Goal: Ask a question: Seek information or help from site administrators or community

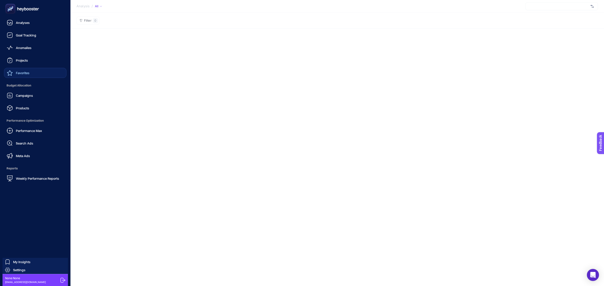
click at [28, 76] on link "Favorites" at bounding box center [35, 73] width 62 height 10
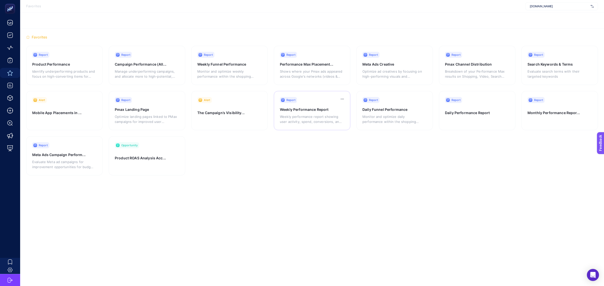
click at [313, 114] on div "Weekly performance report showing user activity, spend, conversions, and ROAS t…" at bounding box center [311, 118] width 63 height 12
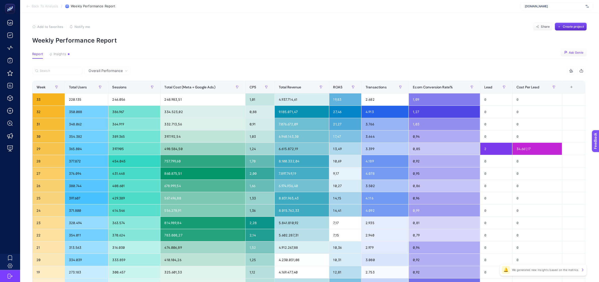
click at [568, 51] on icon "button" at bounding box center [566, 53] width 4 height 4
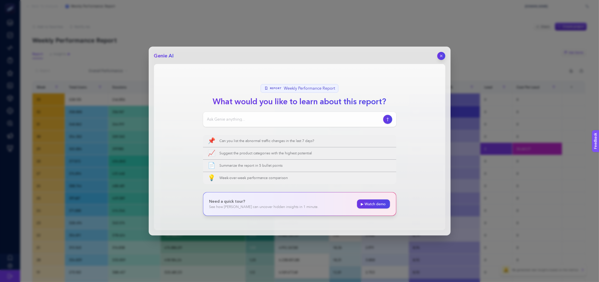
click at [310, 88] on span "Weekly Performance Report" at bounding box center [309, 88] width 51 height 6
click at [275, 114] on div at bounding box center [299, 119] width 193 height 15
click at [320, 123] on div at bounding box center [299, 119] width 193 height 15
click at [283, 114] on div at bounding box center [299, 119] width 193 height 15
click at [272, 118] on input at bounding box center [294, 119] width 174 height 6
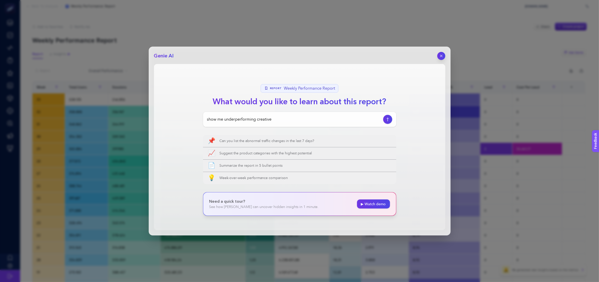
type input "show me underperforming creatives"
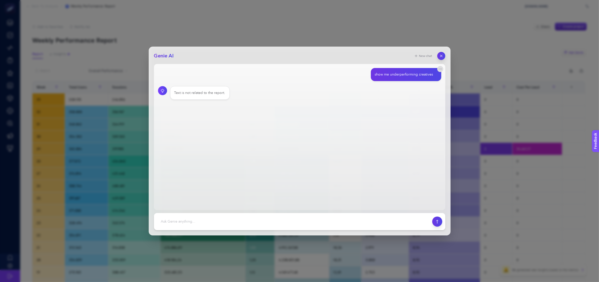
click at [401, 73] on div "show me underperforming creatives" at bounding box center [404, 74] width 58 height 5
copy section "show me underperforming creatives"
click at [444, 57] on button "button" at bounding box center [441, 56] width 9 height 9
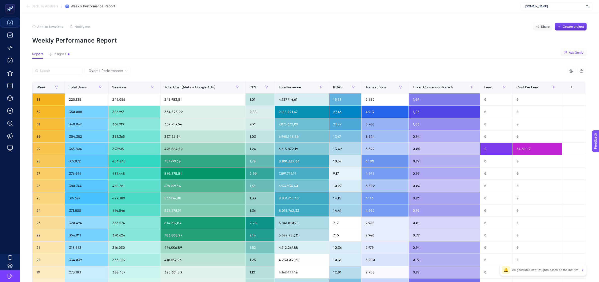
click at [574, 52] on span "Ask Genie" at bounding box center [576, 53] width 15 height 4
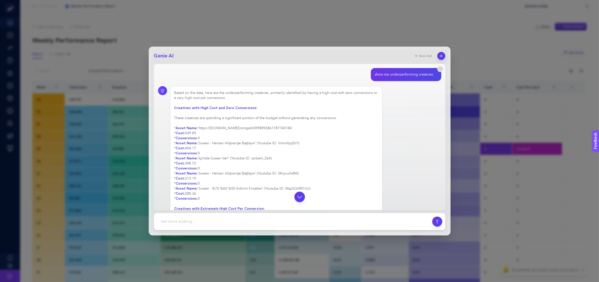
click at [300, 197] on icon "button" at bounding box center [299, 196] width 6 height 6
click at [254, 219] on textarea at bounding box center [293, 221] width 272 height 11
type textarea "bana hızlıca haftalık görünüm ve trend hakkında çıktılar sunar mısın?"
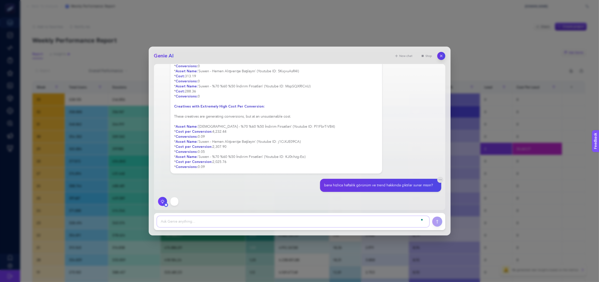
scroll to position [107, 0]
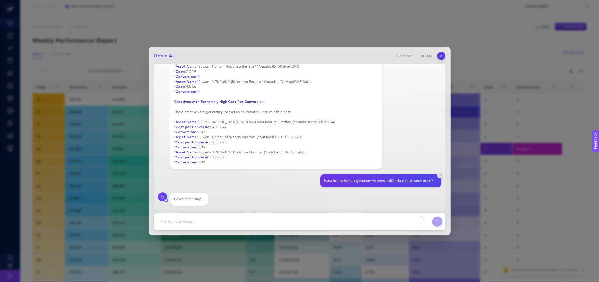
click at [191, 199] on div "Genie is thinking.." at bounding box center [188, 198] width 29 height 5
click at [191, 199] on div "Genie is thinking..." at bounding box center [189, 198] width 30 height 5
click at [267, 203] on div "Genie is thinking." at bounding box center [299, 199] width 283 height 14
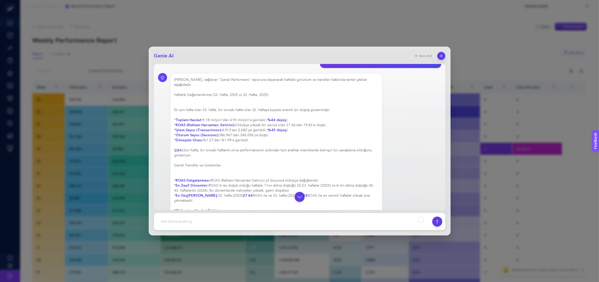
scroll to position [211, 0]
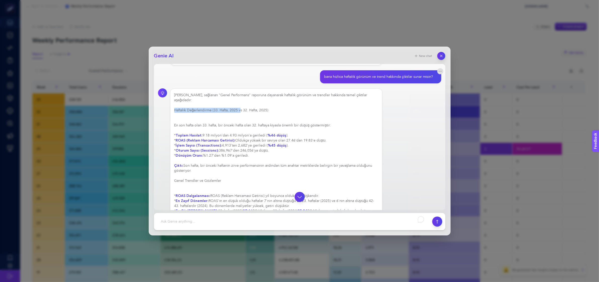
drag, startPoint x: 190, startPoint y: 108, endPoint x: 241, endPoint y: 104, distance: 50.5
click at [241, 104] on div "[PERSON_NAME], sağlanan "Genel Performans" raporuna dayanarak haftalık görünüm …" at bounding box center [276, 203] width 204 height 221
click at [269, 108] on h3 "Haftalık Değerlendirme (33. Hafta, 2025 vs 32. Hafta, 2025)" at bounding box center [276, 110] width 204 height 5
drag, startPoint x: 193, startPoint y: 119, endPoint x: 329, endPoint y: 122, distance: 136.2
click at [329, 122] on div "[PERSON_NAME], sağlanan "Genel Performans" raporuna dayanarak haftalık görünüm …" at bounding box center [276, 203] width 204 height 221
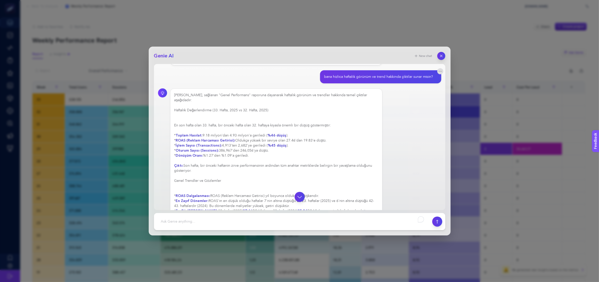
click at [332, 123] on div "[PERSON_NAME], sağlanan "Genel Performans" raporuna dayanarak haftalık görünüm …" at bounding box center [276, 203] width 204 height 221
drag, startPoint x: 341, startPoint y: 125, endPoint x: 173, endPoint y: 122, distance: 168.1
click at [173, 122] on div "[PERSON_NAME], sağlanan "Genel Performans" raporuna dayanarak haftalık görünüm …" at bounding box center [276, 203] width 213 height 230
click at [212, 126] on div "[PERSON_NAME], sağlanan "Genel Performans" raporuna dayanarak haftalık görünüm …" at bounding box center [276, 203] width 204 height 221
click at [230, 128] on div "[PERSON_NAME], sağlanan "Genel Performans" raporuna dayanarak haftalık görünüm …" at bounding box center [276, 203] width 204 height 221
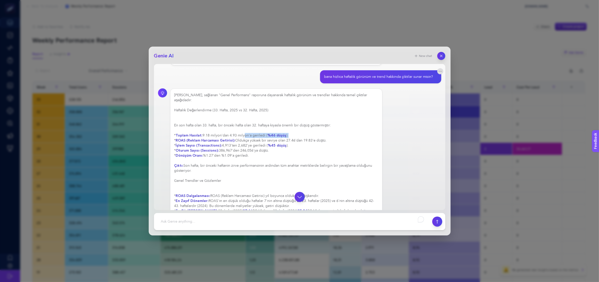
drag, startPoint x: 242, startPoint y: 130, endPoint x: 290, endPoint y: 131, distance: 47.8
click at [289, 131] on div "[PERSON_NAME], sağlanan "Genel Performans" raporuna dayanarak haftalık görünüm …" at bounding box center [276, 203] width 204 height 221
click at [291, 131] on div "[PERSON_NAME], sağlanan "Genel Performans" raporuna dayanarak haftalık görünüm …" at bounding box center [276, 203] width 204 height 221
click at [293, 129] on div "[PERSON_NAME], sağlanan "Genel Performans" raporuna dayanarak haftalık görünüm …" at bounding box center [276, 203] width 204 height 221
drag, startPoint x: 234, startPoint y: 134, endPoint x: 326, endPoint y: 136, distance: 91.9
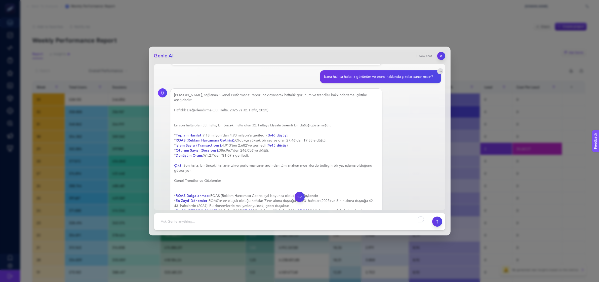
click at [325, 136] on div "[PERSON_NAME], sağlanan "Genel Performans" raporuna dayanarak haftalık görünüm …" at bounding box center [276, 203] width 204 height 221
click at [334, 139] on div "[PERSON_NAME], sağlanan "Genel Performans" raporuna dayanarak haftalık görünüm …" at bounding box center [276, 203] width 204 height 221
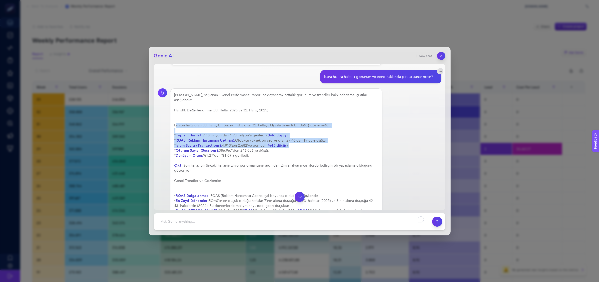
drag, startPoint x: 291, startPoint y: 141, endPoint x: 262, endPoint y: 141, distance: 29.4
click at [179, 121] on div "[PERSON_NAME], sağlanan "Genel Performans" raporuna dayanarak haftalık görünüm …" at bounding box center [276, 203] width 204 height 221
click at [262, 141] on div "[PERSON_NAME], sağlanan "Genel Performans" raporuna dayanarak haftalık görünüm …" at bounding box center [276, 203] width 204 height 221
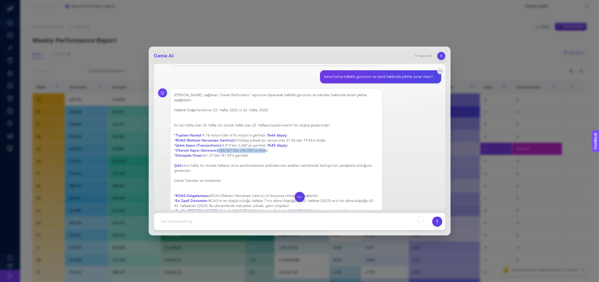
drag, startPoint x: 216, startPoint y: 146, endPoint x: 266, endPoint y: 146, distance: 49.3
click at [264, 145] on div "[PERSON_NAME], sağlanan "Genel Performans" raporuna dayanarak haftalık görünüm …" at bounding box center [276, 203] width 204 height 221
click at [275, 147] on div "[PERSON_NAME], sağlanan "Genel Performans" raporuna dayanarak haftalık görünüm …" at bounding box center [276, 203] width 204 height 221
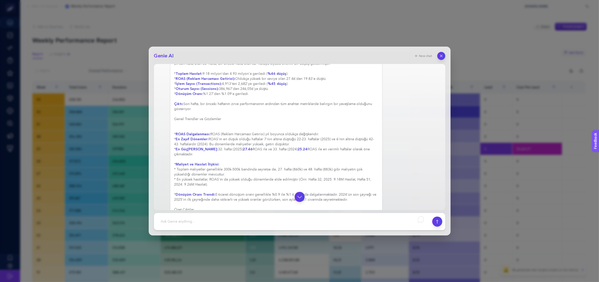
scroll to position [273, 0]
drag, startPoint x: 213, startPoint y: 94, endPoint x: 316, endPoint y: 98, distance: 103.0
click at [316, 98] on div "[PERSON_NAME], sağlanan "Genel Performans" raporuna dayanarak haftalık görünüm …" at bounding box center [276, 140] width 204 height 221
click at [299, 115] on h3 "Genel Trendler ve Gözlemler" at bounding box center [276, 117] width 204 height 5
drag, startPoint x: 181, startPoint y: 113, endPoint x: 226, endPoint y: 113, distance: 44.3
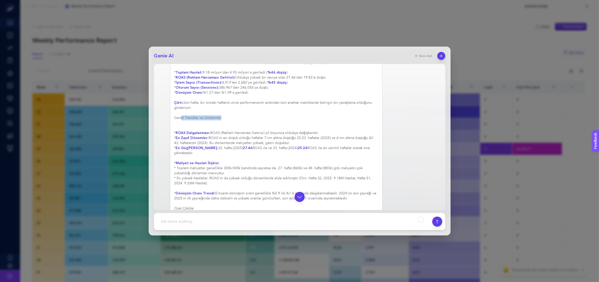
click at [226, 115] on h3 "Genel Trendler ve Gözlemler" at bounding box center [276, 117] width 204 height 5
click at [229, 115] on h3 "Genel Trendler ve Gözlemler" at bounding box center [276, 117] width 204 height 5
drag, startPoint x: 213, startPoint y: 128, endPoint x: 320, endPoint y: 128, distance: 107.7
click at [320, 128] on div "[PERSON_NAME], sağlanan "Genel Performans" raporuna dayanarak haftalık görünüm …" at bounding box center [276, 140] width 204 height 221
click at [326, 130] on div "[PERSON_NAME], sağlanan "Genel Performans" raporuna dayanarak haftalık görünüm …" at bounding box center [276, 140] width 204 height 221
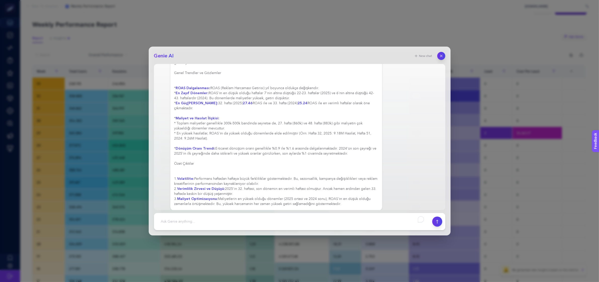
scroll to position [31, 0]
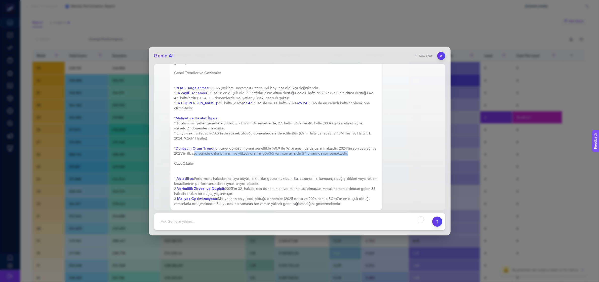
drag, startPoint x: 197, startPoint y: 147, endPoint x: 350, endPoint y: 149, distance: 153.0
click at [349, 149] on div "[PERSON_NAME], sağlanan "Genel Performans" raporuna dayanarak haftalık görünüm …" at bounding box center [276, 95] width 204 height 221
drag, startPoint x: 342, startPoint y: 158, endPoint x: 329, endPoint y: 159, distance: 13.1
click at [341, 161] on h3 "Özet Çıktılar" at bounding box center [276, 163] width 204 height 5
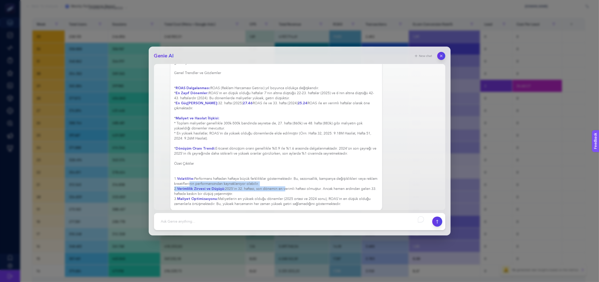
drag, startPoint x: 200, startPoint y: 178, endPoint x: 282, endPoint y: 181, distance: 82.6
click at [282, 181] on div "[PERSON_NAME], sağlanan "Genel Performans" raporuna dayanarak haftalık görünüm …" at bounding box center [276, 95] width 204 height 221
click at [284, 189] on div "[PERSON_NAME], sağlanan "Genel Performans" raporuna dayanarak haftalık görünüm …" at bounding box center [276, 95] width 204 height 221
drag, startPoint x: 272, startPoint y: 191, endPoint x: 224, endPoint y: 181, distance: 48.5
click at [224, 181] on div "[PERSON_NAME], sağlanan "Genel Performans" raporuna dayanarak haftalık görünüm …" at bounding box center [276, 95] width 204 height 221
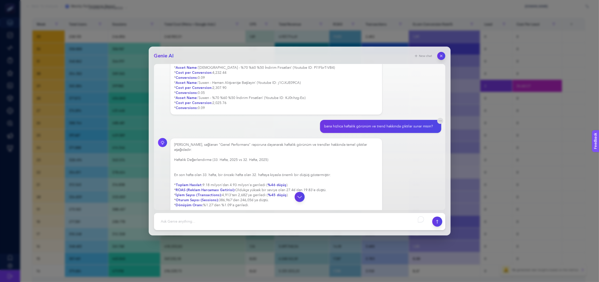
scroll to position [192, 0]
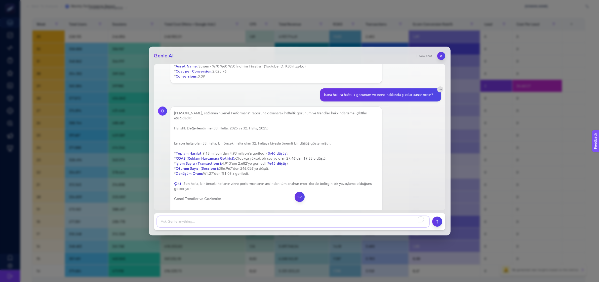
click at [194, 218] on textarea "To enrich screen reader interactions, please activate Accessibility in Grammarl…" at bounding box center [293, 221] width 272 height 11
type textarea "32 vs 33 hafta düşüşleri 33. haftanın henüz tamamlanmamış olmasından kaynaklanı…"
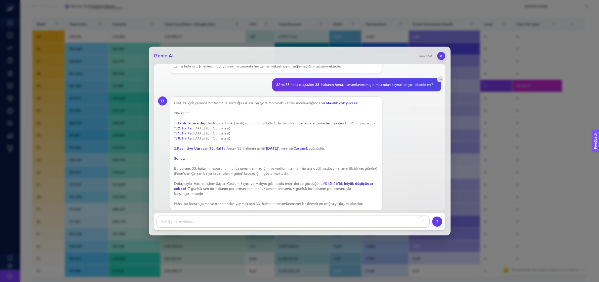
scroll to position [125, 0]
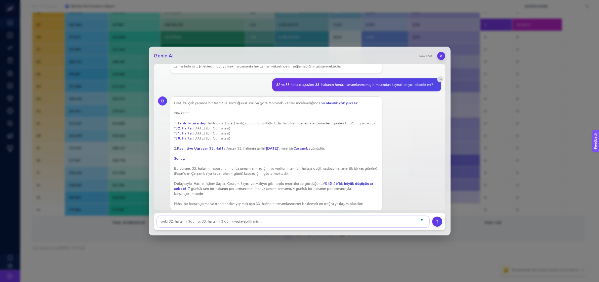
type textarea "peki 32. hafta ilk 3gün vs 33. hafta ilk 3 gün kıyaslayabilir misin?"
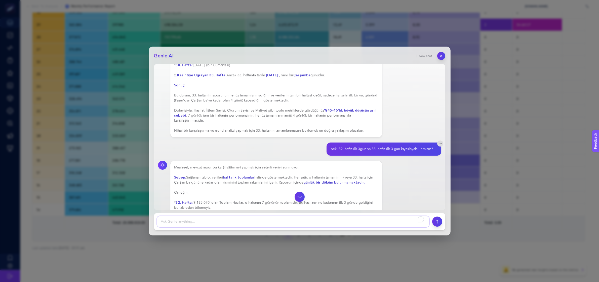
scroll to position [568, 0]
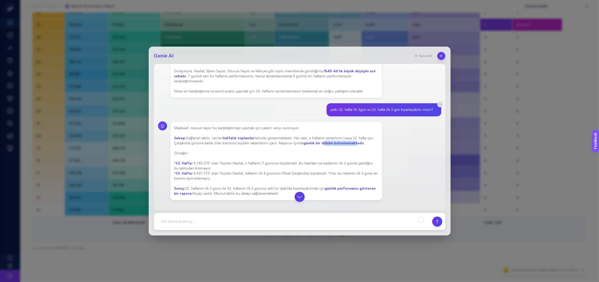
drag, startPoint x: 323, startPoint y: 138, endPoint x: 356, endPoint y: 141, distance: 33.4
click at [356, 141] on div "Maalesef, mevcut rapor bu karşılaştırmayı yapmak için yeterli veriyi sunmuyor. …" at bounding box center [276, 161] width 204 height 70
click at [300, 143] on div "Maalesef, mevcut rapor bu karşılaştırmayı yapmak için yeterli veriyi sunmuyor. …" at bounding box center [276, 161] width 204 height 70
click at [288, 137] on div "Maalesef, mevcut rapor bu karşılaştırmayı yapmak için yeterli veriyi sunmuyor. …" at bounding box center [276, 161] width 204 height 70
click at [193, 158] on div "Maalesef, mevcut rapor bu karşılaştırmayı yapmak için yeterli veriyi sunmuyor. …" at bounding box center [276, 161] width 204 height 70
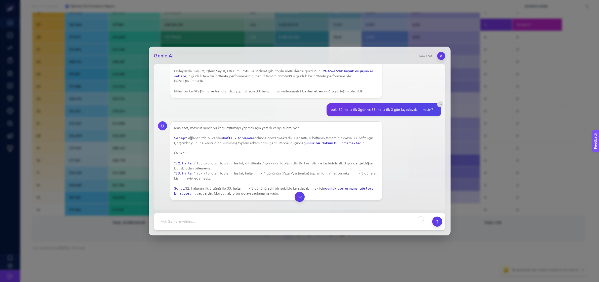
click at [193, 181] on div "Maalesef, mevcut rapor bu karşılaştırmayı yapmak için yeterli veriyi sunmuyor. …" at bounding box center [276, 161] width 204 height 70
drag, startPoint x: 189, startPoint y: 182, endPoint x: 330, endPoint y: 181, distance: 140.4
click at [330, 181] on div "Maalesef, mevcut rapor bu karşılaştırmayı yapmak için yeterli veriyi sunmuyor. …" at bounding box center [276, 161] width 204 height 70
click at [349, 188] on div "Maalesef, mevcut rapor bu karşılaştırmayı yapmak için yeterli veriyi sunmuyor. …" at bounding box center [276, 161] width 204 height 70
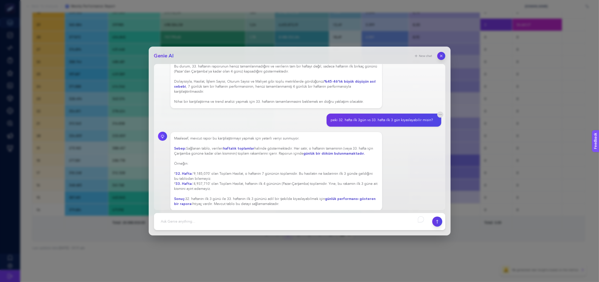
click at [343, 196] on strong "günlük performansı gösteren bir rapora" at bounding box center [275, 201] width 202 height 10
click at [228, 197] on div "Maalesef, mevcut rapor bu karşılaştırmayı yapmak için yeterli veriyi sunmuyor. …" at bounding box center [276, 171] width 204 height 70
click at [233, 219] on textarea "To enrich screen reader interactions, please activate Accessibility in Grammarl…" at bounding box center [293, 221] width 272 height 11
type textarea "Heybooster üzerinde günlük performansı görebileceğim rapor var mı? Varsa link v…"
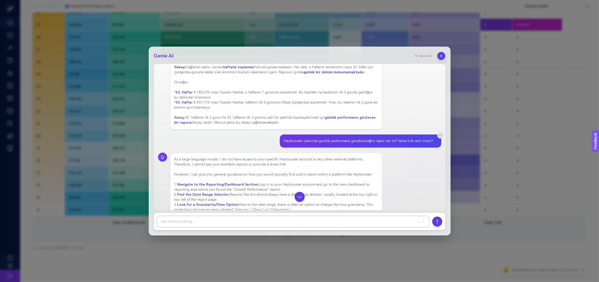
scroll to position [670, 0]
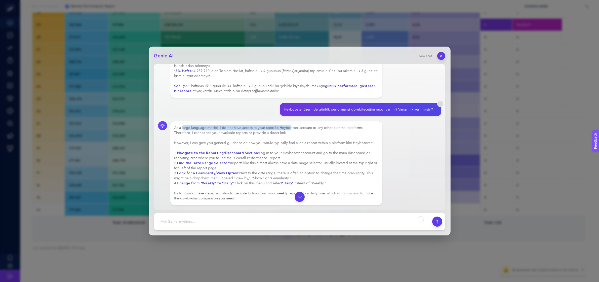
drag, startPoint x: 183, startPoint y: 123, endPoint x: 289, endPoint y: 124, distance: 105.9
click at [289, 125] on div "As a large language model, I do not have access to your specific Heybooster acc…" at bounding box center [276, 162] width 204 height 75
click at [296, 132] on div "As a large language model, I do not have access to your specific Heybooster acc…" at bounding box center [276, 162] width 204 height 75
drag, startPoint x: 191, startPoint y: 129, endPoint x: 227, endPoint y: 127, distance: 35.5
click at [227, 127] on div "As a large language model, I do not have access to your specific Heybooster acc…" at bounding box center [276, 162] width 204 height 75
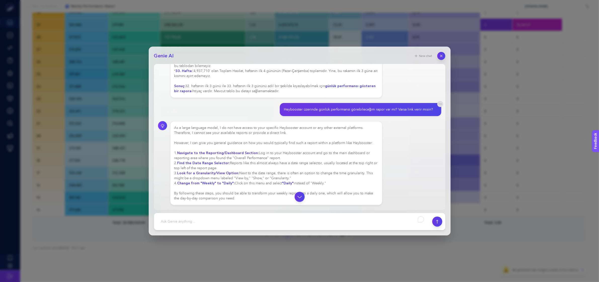
click at [251, 131] on div "As a large language model, I do not have access to your specific Heybooster acc…" at bounding box center [276, 162] width 204 height 75
drag, startPoint x: 205, startPoint y: 135, endPoint x: 278, endPoint y: 136, distance: 72.7
click at [278, 136] on div "As a large language model, I do not have access to your specific Heybooster acc…" at bounding box center [276, 162] width 204 height 75
click at [303, 136] on div "As a large language model, I do not have access to your specific Heybooster acc…" at bounding box center [276, 162] width 204 height 75
drag, startPoint x: 279, startPoint y: 135, endPoint x: 329, endPoint y: 139, distance: 49.5
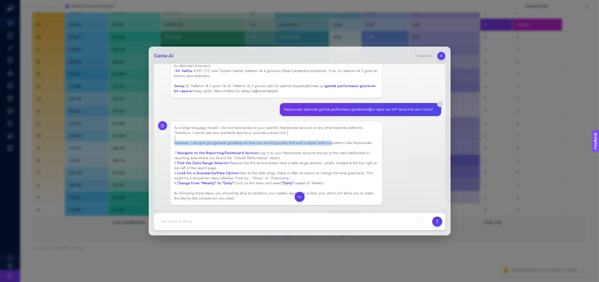
click at [329, 139] on div "As a large language model, I do not have access to your specific Heybooster acc…" at bounding box center [276, 162] width 204 height 75
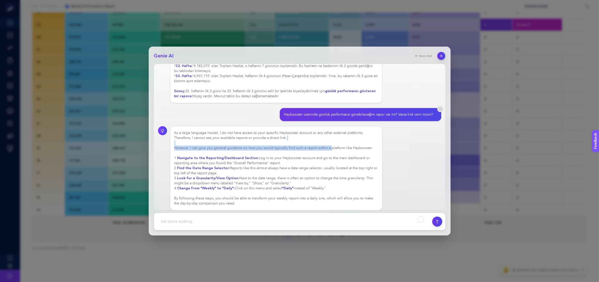
scroll to position [665, 0]
click at [239, 138] on div "As a large language model, I do not have access to your specific Heybooster acc…" at bounding box center [276, 167] width 204 height 75
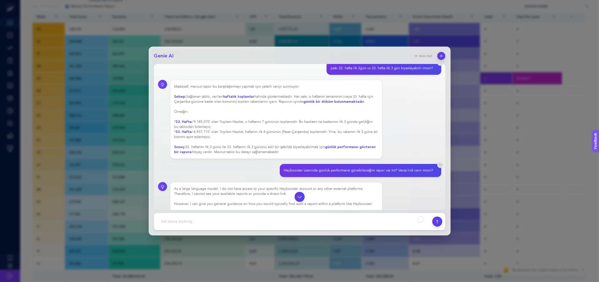
scroll to position [604, 0]
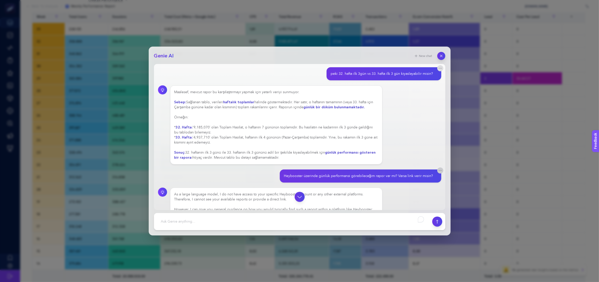
click at [439, 170] on icon "button" at bounding box center [440, 170] width 3 height 0
click at [438, 168] on icon "button" at bounding box center [440, 170] width 4 height 4
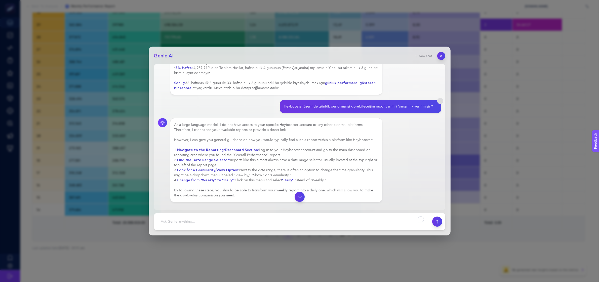
scroll to position [665, 0]
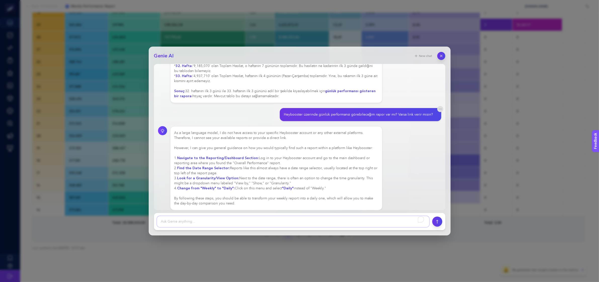
click at [255, 218] on textarea "To enrich screen reader interactions, please activate Accessibility in Grammarl…" at bounding box center [293, 221] width 272 height 11
type textarea "Gelişim önerilerin nedir?"
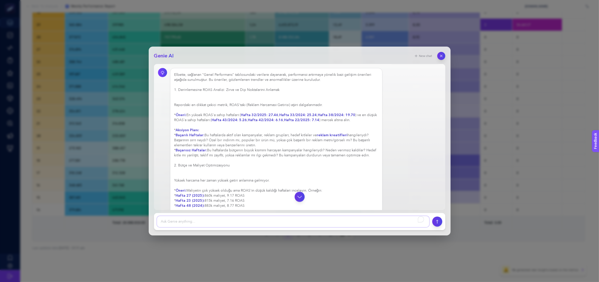
scroll to position [841, 0]
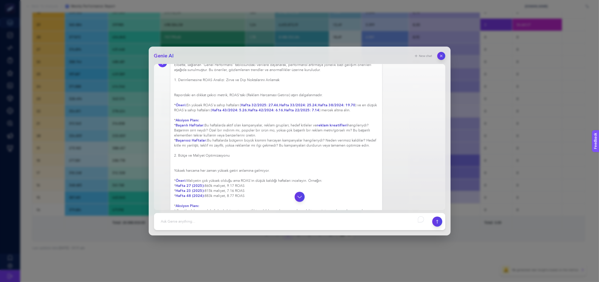
drag, startPoint x: 252, startPoint y: 131, endPoint x: 304, endPoint y: 135, distance: 52.7
click at [301, 134] on div "Elbette, sağlanan "Genel Performans" tablosundaki verilere dayanarak, performan…" at bounding box center [276, 238] width 204 height 352
click at [304, 135] on div "Elbette, sağlanan "Genel Performans" tablosundaki verilere dayanarak, performan…" at bounding box center [276, 238] width 204 height 352
click at [204, 148] on div "Elbette, sağlanan "Genel Performans" tablosundaki verilere dayanarak, performan…" at bounding box center [276, 238] width 204 height 352
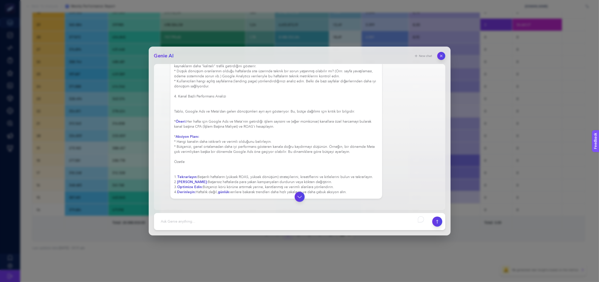
scroll to position [1054, 0]
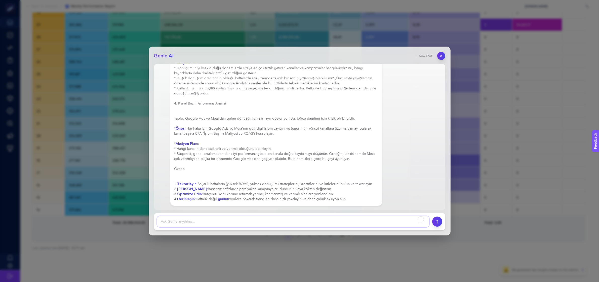
click at [224, 218] on textarea "To enrich screen reader interactions, please activate Accessibility in Grammarl…" at bounding box center [293, 221] width 272 height 11
drag, startPoint x: 213, startPoint y: 117, endPoint x: 369, endPoint y: 122, distance: 156.0
click at [369, 122] on div "Elbette, sağlanan "Genel Performans" tablosundaki verilere dayanarak, performan…" at bounding box center [276, 25] width 204 height 352
click at [355, 132] on div "Elbette, sağlanan "Genel Performans" tablosundaki verilere dayanarak, performan…" at bounding box center [276, 25] width 204 height 352
drag, startPoint x: 195, startPoint y: 126, endPoint x: 354, endPoint y: 130, distance: 159.1
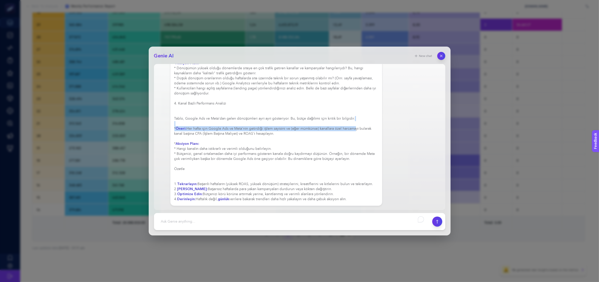
click at [354, 130] on div "Elbette, sağlanan "Genel Performans" tablosundaki verilere dayanarak, performan…" at bounding box center [276, 25] width 204 height 352
click at [352, 135] on div "Elbette, sağlanan "Genel Performans" tablosundaki verilere dayanarak, performan…" at bounding box center [276, 25] width 204 height 352
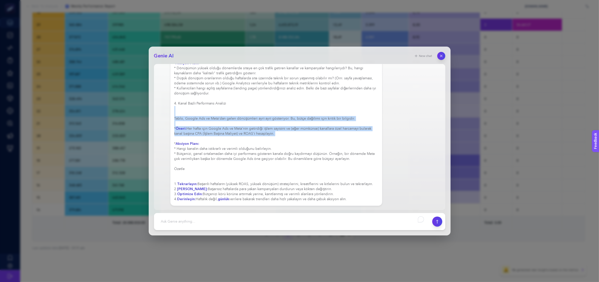
drag, startPoint x: 352, startPoint y: 135, endPoint x: 205, endPoint y: 116, distance: 148.9
click at [205, 116] on div "Elbette, sağlanan "Genel Performans" tablosundaki verilere dayanarak, performan…" at bounding box center [276, 25] width 204 height 352
click at [270, 124] on div "Elbette, sağlanan "Genel Performans" tablosundaki verilere dayanarak, performan…" at bounding box center [276, 25] width 204 height 352
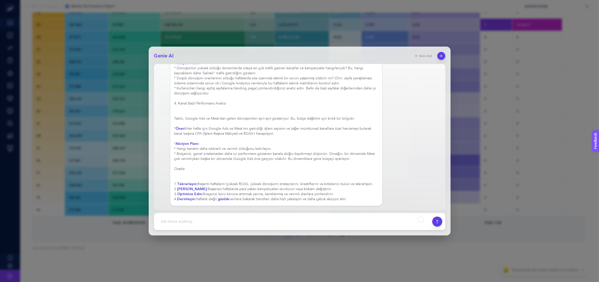
click at [296, 120] on div "Elbette, sağlanan "Genel Performans" tablosundaki verilere dayanarak, performan…" at bounding box center [276, 25] width 204 height 352
click at [206, 150] on div "Elbette, sağlanan "Genel Performans" tablosundaki verilere dayanarak, performan…" at bounding box center [276, 25] width 204 height 352
click at [222, 155] on div "Elbette, sağlanan "Genel Performans" tablosundaki verilere dayanarak, performan…" at bounding box center [276, 25] width 204 height 352
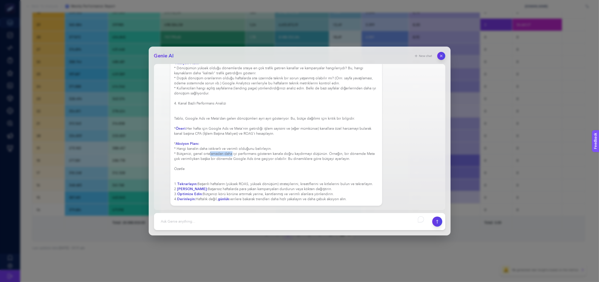
click at [222, 155] on div "Elbette, sağlanan "Genel Performans" tablosundaki verilere dayanarak, performan…" at bounding box center [276, 25] width 204 height 352
click at [222, 162] on div "Elbette, sağlanan "Genel Performans" tablosundaki verilere dayanarak, performan…" at bounding box center [276, 25] width 204 height 352
click at [235, 223] on textarea "To enrich screen reader interactions, please activate Accessibility in Grammarl…" at bounding box center [293, 221] width 272 height 11
type textarea "hangi ürün kategorilerine yatırım yapmalıyız veya bütçe azaltmalıyız?"
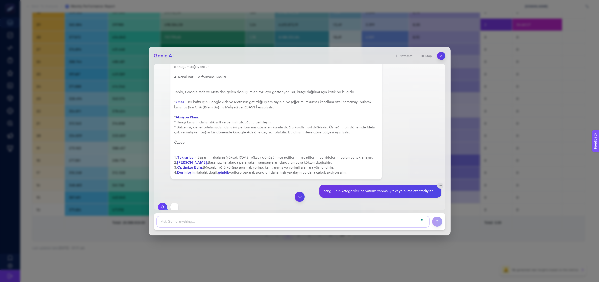
scroll to position [1086, 0]
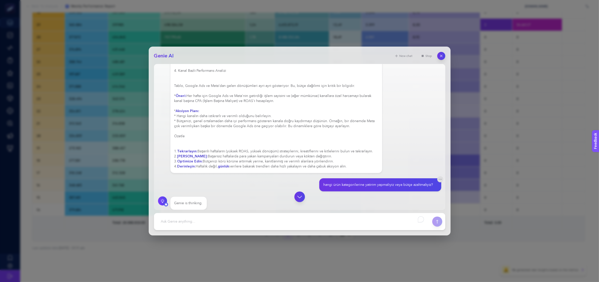
click at [296, 195] on icon "button" at bounding box center [299, 196] width 6 height 6
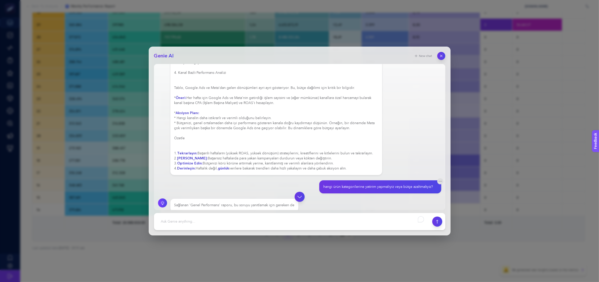
scroll to position [1106, 0]
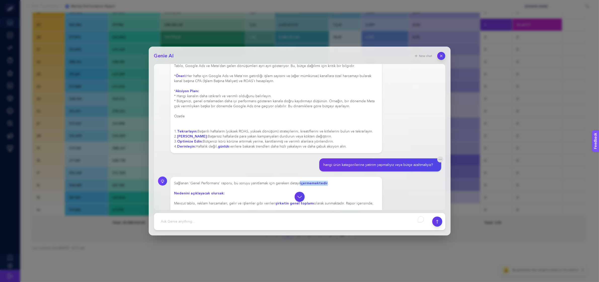
click at [308, 185] on strong "içermemektedir" at bounding box center [314, 183] width 28 height 5
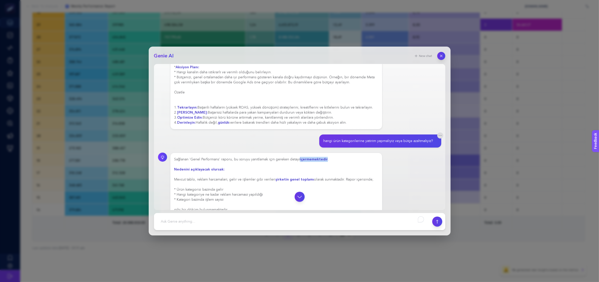
scroll to position [1169, 0]
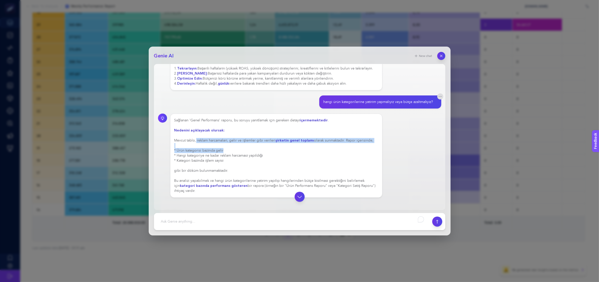
drag, startPoint x: 196, startPoint y: 139, endPoint x: 308, endPoint y: 149, distance: 112.9
click at [308, 149] on div "Sağlanan 'Genel Performans' raporu, bu soruyu yanıtlamak için gereken detayı iç…" at bounding box center [276, 155] width 204 height 75
click at [312, 149] on div "Sağlanan 'Genel Performans' raporu, bu soruyu yanıtlamak için gereken detayı iç…" at bounding box center [276, 155] width 204 height 75
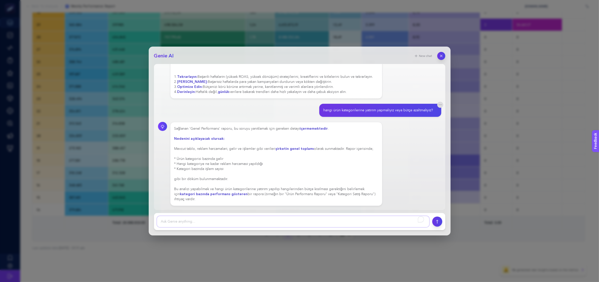
click at [208, 223] on textarea "To enrich screen reader interactions, please activate Accessibility in Grammarl…" at bounding box center [293, 221] width 272 height 11
type textarea "b"
type textarea "bizim şirket hakkında bilgiye sahip misin?"
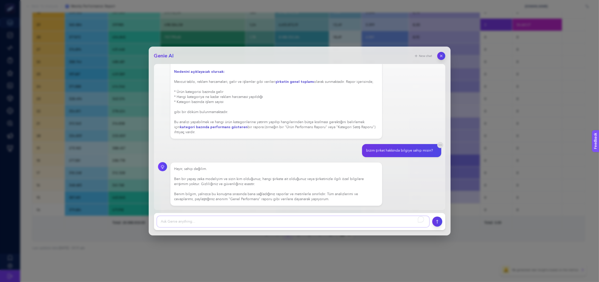
scroll to position [1228, 0]
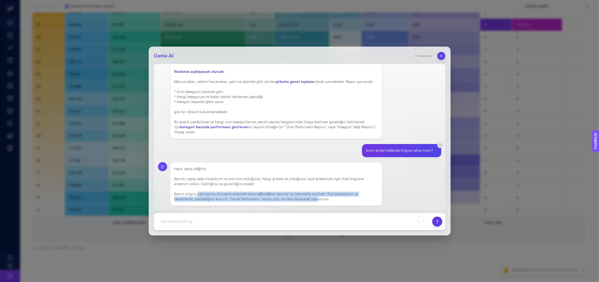
drag, startPoint x: 200, startPoint y: 195, endPoint x: 317, endPoint y: 197, distance: 117.3
click at [317, 197] on div "Hayır, sahip değilim. Ben bir yapay zeka modeliyim ve sizin kim olduğunuz, hang…" at bounding box center [276, 183] width 204 height 35
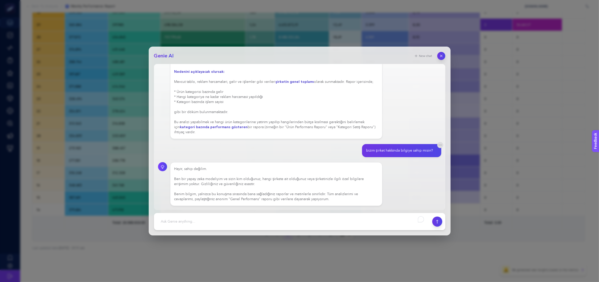
click at [327, 199] on div "Hayır, sahip değilim. Ben bir yapay zeka modeliyim ve sizin kim olduğunuz, hang…" at bounding box center [276, 183] width 204 height 35
drag, startPoint x: 243, startPoint y: 194, endPoint x: 301, endPoint y: 195, distance: 58.1
click at [295, 194] on div "Hayır, sahip değilim. Ben bir yapay zeka modeliyim ve sizin kim olduğunuz, hang…" at bounding box center [276, 183] width 204 height 35
click at [303, 196] on div "Hayır, sahip değilim. Ben bir yapay zeka modeliyim ve sizin kim olduğunuz, hang…" at bounding box center [276, 183] width 204 height 35
drag, startPoint x: 208, startPoint y: 200, endPoint x: 337, endPoint y: 198, distance: 129.1
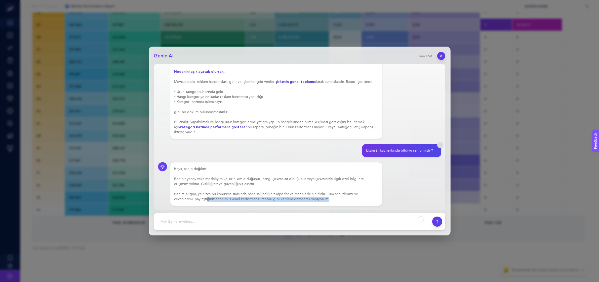
click at [337, 198] on div "Hayır, sahip değilim. Ben bir yapay zeka modeliyim ve sizin kim olduğunuz, hang…" at bounding box center [276, 183] width 204 height 35
click at [339, 200] on div "Hayır, sahip değilim. Ben bir yapay zeka modeliyim ve sizin kim olduğunuz, hang…" at bounding box center [276, 183] width 204 height 35
click at [211, 215] on footer at bounding box center [299, 221] width 291 height 17
click at [208, 220] on textarea "To enrich screen reader interactions, please activate Accessibility in Grammarl…" at bounding box center [293, 221] width 272 height 11
click at [277, 224] on textarea "Şirketin hangi sektörde faaliyet gösterdiği ve hangi ürünleri sa" at bounding box center [293, 221] width 272 height 11
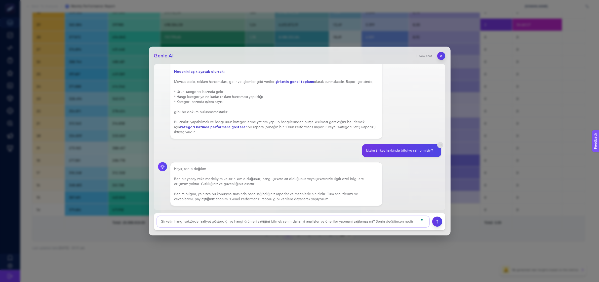
type textarea "Şirketin hangi sektörde faaliyet gösterdiği ve hangi ürünleri sattığını bilmek …"
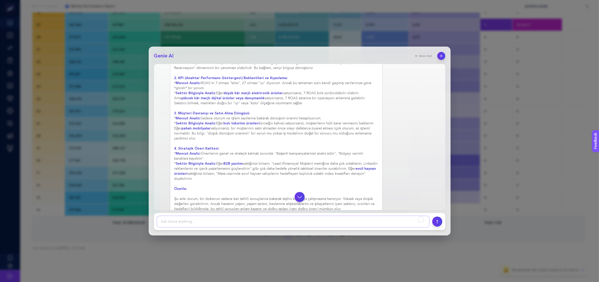
scroll to position [1472, 0]
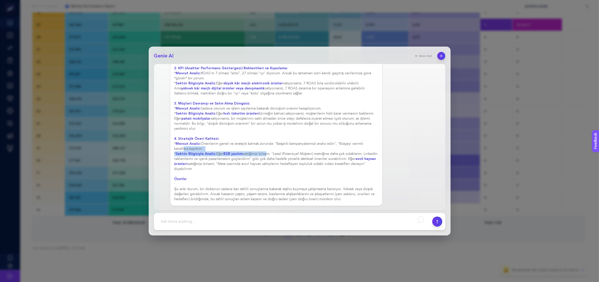
drag, startPoint x: 199, startPoint y: 151, endPoint x: 265, endPoint y: 155, distance: 65.8
click at [265, 155] on div "Kesinlikle haklısınız. Bu çok yerinde ve önemli bir soru. Benim düşüncem şu: Ev…" at bounding box center [276, 98] width 204 height 206
click at [268, 160] on div "Kesinlikle haklısınız. Bu çok yerinde ve önemli bir soru. Benim düşüncem şu: Ev…" at bounding box center [276, 98] width 204 height 206
drag, startPoint x: 272, startPoint y: 155, endPoint x: 292, endPoint y: 153, distance: 19.9
click at [292, 153] on div "Kesinlikle haklısınız. Bu çok yerinde ve önemli bir soru. Benim düşüncem şu: Ev…" at bounding box center [276, 98] width 204 height 206
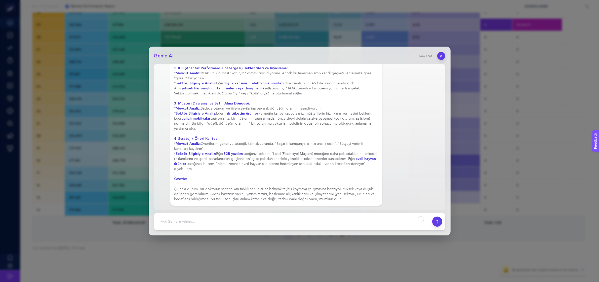
click at [308, 155] on div "Kesinlikle haklısınız. Bu çok yerinde ve önemli bir soru. Benim düşüncem şu: Ev…" at bounding box center [276, 98] width 204 height 206
drag, startPoint x: 222, startPoint y: 190, endPoint x: 292, endPoint y: 188, distance: 70.2
click at [288, 190] on div "Kesinlikle haklısınız. Bu çok yerinde ve önemli bir soru. Benim düşüncem şu: Ev…" at bounding box center [276, 98] width 204 height 206
click at [307, 177] on div "Kesinlikle haklısınız. Bu çok yerinde ve önemli bir soru. Benim düşüncem şu: Ev…" at bounding box center [276, 98] width 204 height 206
click at [442, 55] on icon "button" at bounding box center [441, 56] width 2 height 2
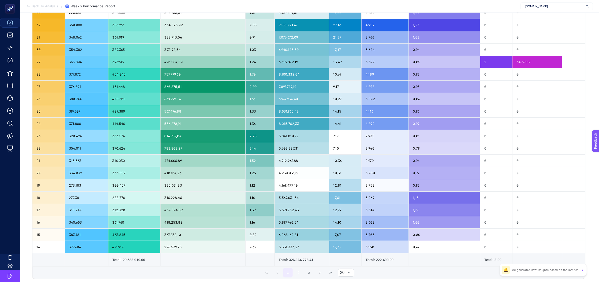
scroll to position [0, 0]
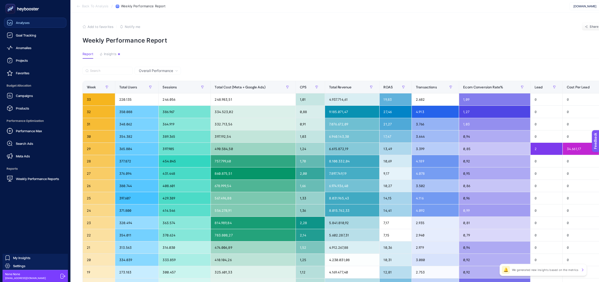
click at [33, 21] on link "Analyses" at bounding box center [35, 23] width 62 height 10
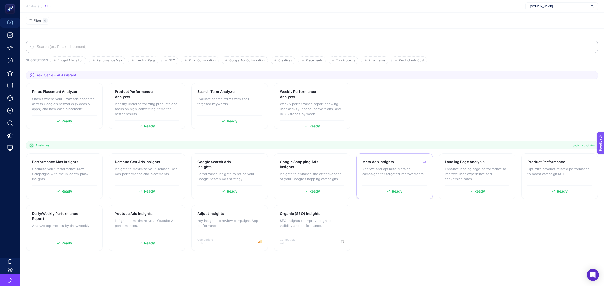
click at [404, 187] on div "Ready" at bounding box center [394, 190] width 64 height 8
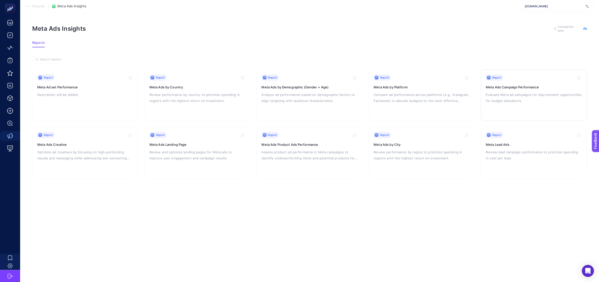
click at [514, 107] on div "Report Meta Ads Campaign Performance Evaluate Meta ad campaigns for improvement…" at bounding box center [534, 94] width 96 height 41
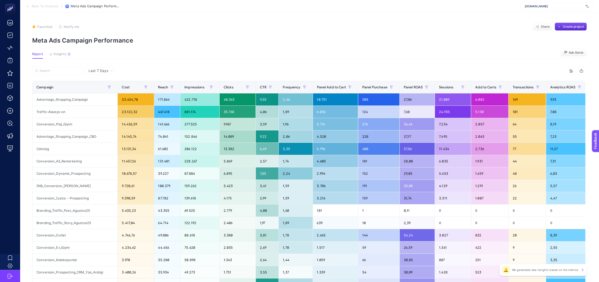
click at [109, 72] on div "Last 7 Days" at bounding box center [101, 71] width 29 height 4
click at [106, 91] on li "Last 30 Days" at bounding box center [100, 90] width 28 height 9
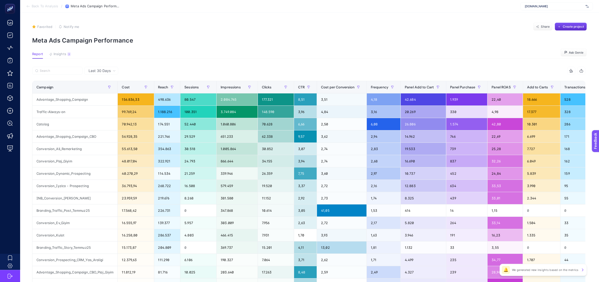
click at [103, 72] on span "Last 30 Days" at bounding box center [100, 70] width 22 height 5
click at [104, 86] on li "Last 7 Days" at bounding box center [101, 90] width 31 height 9
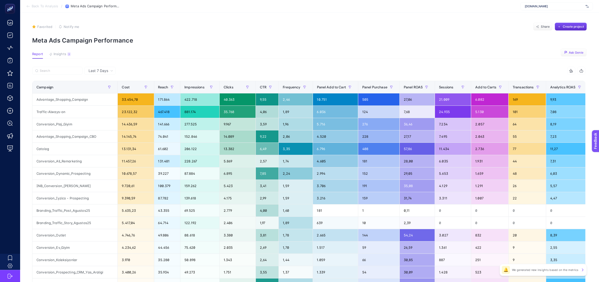
click at [576, 51] on span "Ask Genie" at bounding box center [576, 53] width 15 height 4
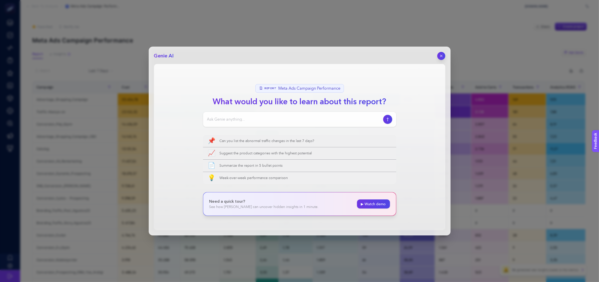
click at [258, 118] on input at bounding box center [294, 119] width 174 height 6
type input "Meta kampanyalarında ROI artırmak istiyorum. Son [DEMOGRAPHIC_DATA] gün perform…"
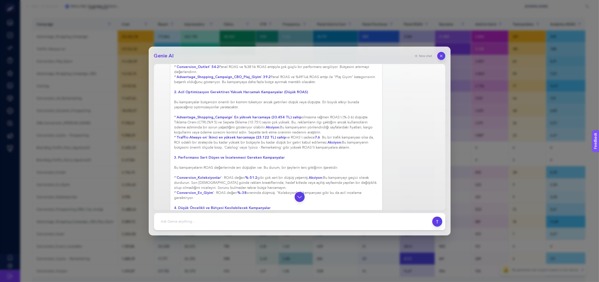
scroll to position [105, 0]
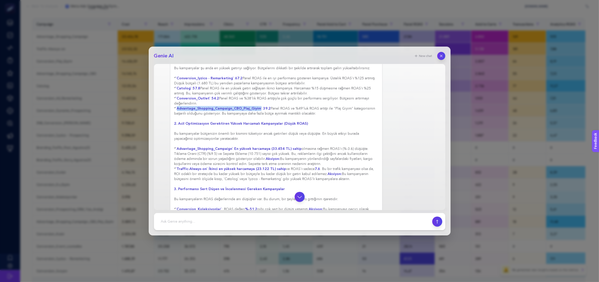
drag, startPoint x: 177, startPoint y: 104, endPoint x: 261, endPoint y: 104, distance: 83.3
click at [261, 106] on strong "`Advantage_Shopping_Campaign_CBO_Plaj_Giyim`" at bounding box center [219, 108] width 87 height 5
copy strong "Advantage_Shopping_Campaign_CBO_Plaj_Giyim"
click at [227, 223] on textarea at bounding box center [293, 221] width 272 height 11
paste textarea "Advantage_Shopping_Campaign_CBO_Plaj_Giyim"
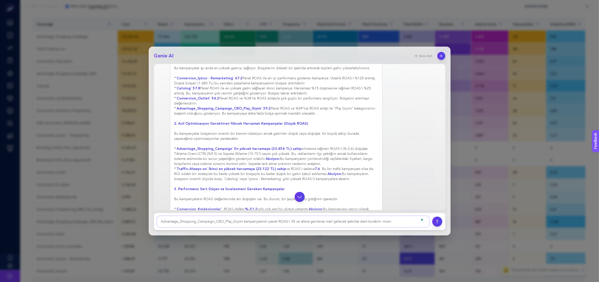
type textarea "Advantage_Shopping_Campaign_CBO_Plaj_Giyim kampanyasının panel ROAS'ı 30 ve alt…"
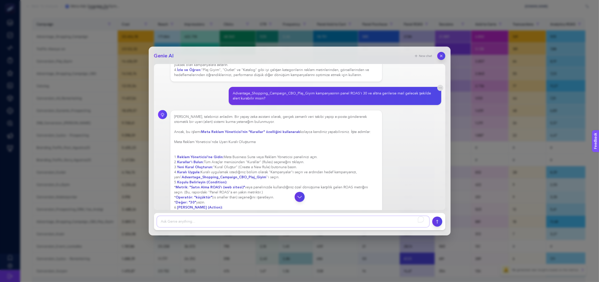
scroll to position [376, 0]
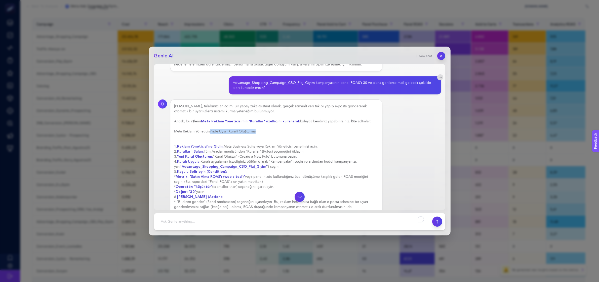
drag, startPoint x: 210, startPoint y: 123, endPoint x: 268, endPoint y: 123, distance: 58.1
click at [268, 129] on h3 "Meta Reklam Yöneticisi'nde Uyarı Kuralı Oluşturma" at bounding box center [276, 131] width 204 height 5
click at [293, 129] on h3 "Meta Reklam Yöneticisi'nde Uyarı Kuralı Oluşturma" at bounding box center [276, 131] width 204 height 5
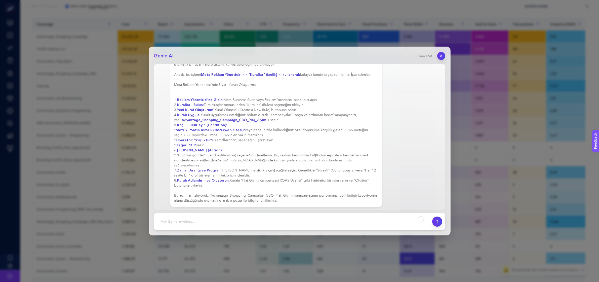
scroll to position [414, 0]
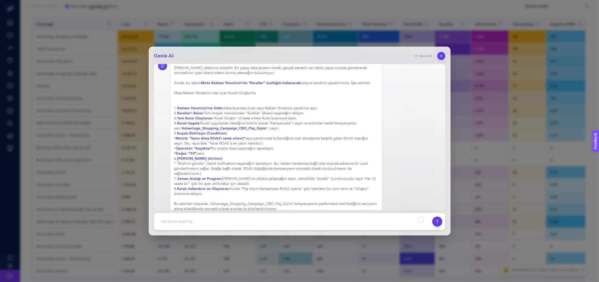
click at [198, 186] on strong "Kuralı Adlandırın ve Oluşturun:" at bounding box center [203, 188] width 53 height 5
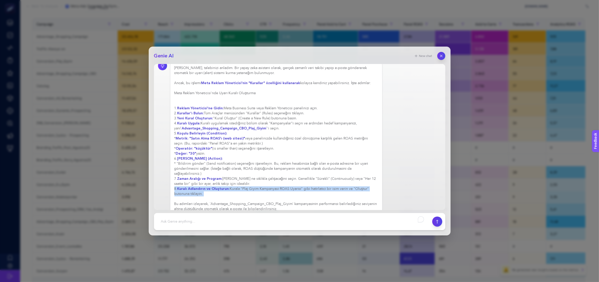
click at [198, 186] on strong "Kuralı Adlandırın ve Oluşturun:" at bounding box center [203, 188] width 53 height 5
click at [271, 181] on div "[PERSON_NAME], talebinizi anladım. Bir yapay zeka asistanı olarak, gerçek zaman…" at bounding box center [276, 138] width 204 height 146
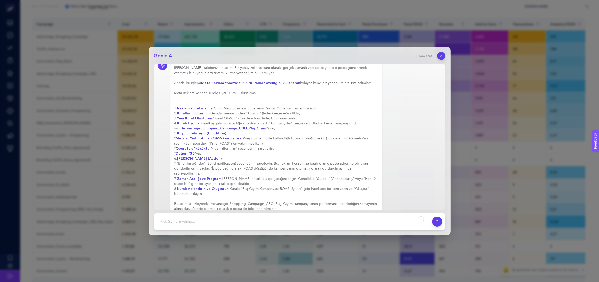
click at [218, 186] on div "[PERSON_NAME], talebinizi anladım. Bir yapay zeka asistanı olarak, gerçek zaman…" at bounding box center [276, 138] width 204 height 146
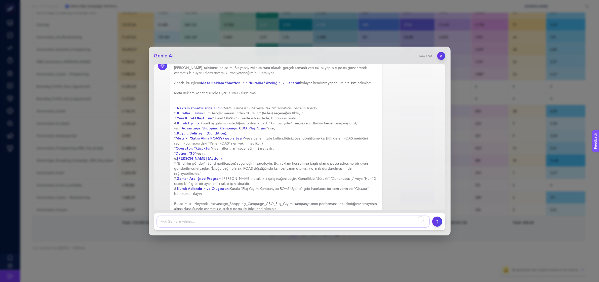
click at [259, 220] on textarea "To enrich screen reader interactions, please activate Accessibility in Grammarl…" at bounding box center [293, 221] width 272 height 11
paste textarea "ROI'yi fazla yükseltmek çoğu zaman satış kaybına da sebep verebilir."
type textarea "ROI'yi fazla yükseltmek için gösterilen çaba satış kaybına da sebep verebilir, …"
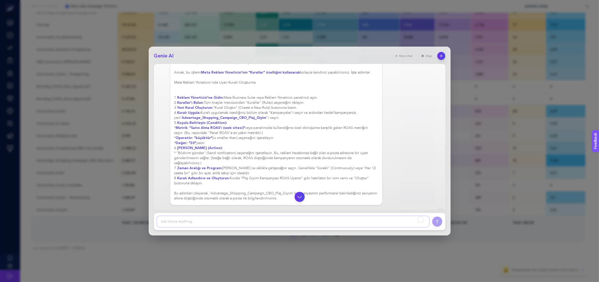
scroll to position [456, 0]
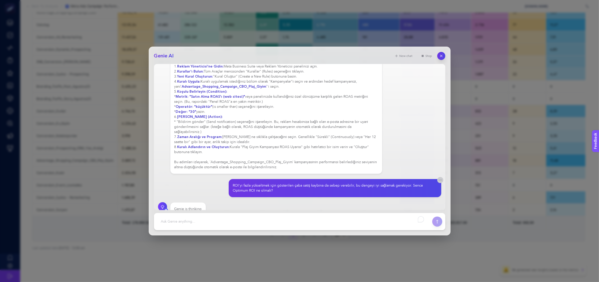
click at [438, 178] on icon "button" at bounding box center [440, 180] width 4 height 4
click at [417, 179] on div "[PERSON_NAME], talebinizi anladım. Bir yapay zeka asistanı olarak, gerçek zaman…" at bounding box center [299, 188] width 283 height 18
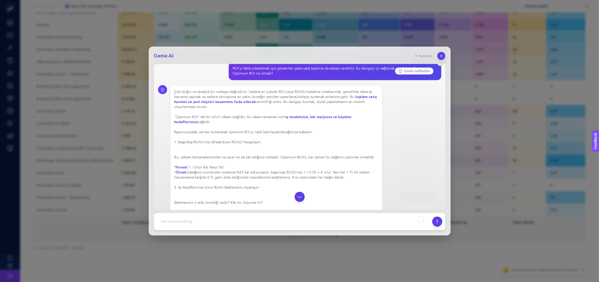
scroll to position [635, 0]
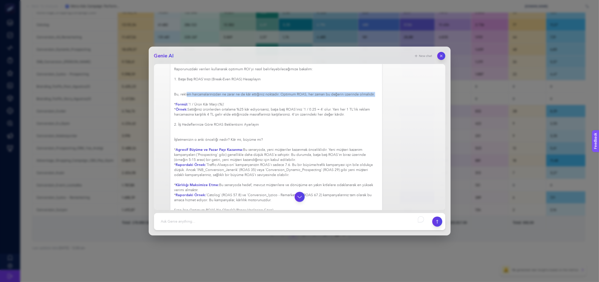
drag, startPoint x: 188, startPoint y: 83, endPoint x: 376, endPoint y: 82, distance: 187.9
click at [376, 82] on div "Çok doğru ve stratejik bir noktaya değindiniz. Sadece en yüksek ROI (veya ROAS)…" at bounding box center [276, 185] width 213 height 326
drag, startPoint x: 192, startPoint y: 93, endPoint x: 230, endPoint y: 95, distance: 38.3
click at [230, 95] on div "Çok doğru ve stratejik bir noktaya değindiniz. Sadece en yüksek ROI (veya ROAS)…" at bounding box center [276, 184] width 204 height 317
click at [231, 95] on div "Çok doğru ve stratejik bir noktaya değindiniz. Sadece en yüksek ROI (veya ROAS)…" at bounding box center [276, 184] width 204 height 317
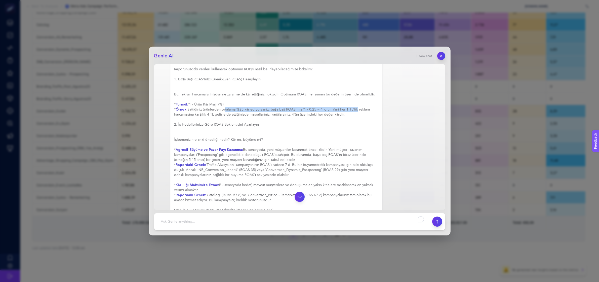
drag, startPoint x: 224, startPoint y: 100, endPoint x: 355, endPoint y: 99, distance: 131.1
click at [355, 99] on div "Çok doğru ve stratejik bir noktaya değindiniz. Sadece en yüksek ROI (veya ROAS)…" at bounding box center [276, 184] width 204 height 317
drag, startPoint x: 193, startPoint y: 105, endPoint x: 366, endPoint y: 105, distance: 172.8
click at [366, 105] on div "Çok doğru ve stratejik bir noktaya değindiniz. Sadece en yüksek ROI (veya ROAS)…" at bounding box center [276, 184] width 204 height 317
click at [350, 121] on div "Çok doğru ve stratejik bir noktaya değindiniz. Sadece en yüksek ROI (veya ROAS)…" at bounding box center [276, 184] width 204 height 317
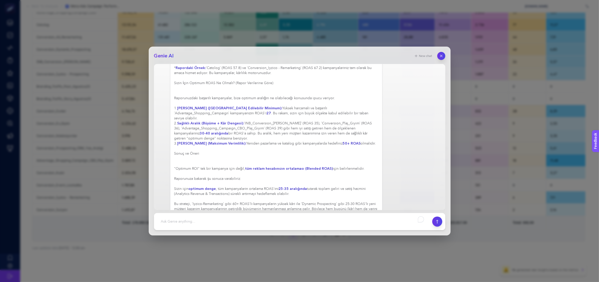
scroll to position [127, 0]
drag, startPoint x: 224, startPoint y: 177, endPoint x: 305, endPoint y: 179, distance: 80.8
click at [305, 179] on div "Çok doğru ve stratejik bir noktaya değindiniz. Sadece en yüksek ROI (veya ROAS)…" at bounding box center [276, 57] width 204 height 317
click at [306, 180] on div "Çok doğru ve stratejik bir noktaya değindiniz. Sadece en yüksek ROI (veya ROAS)…" at bounding box center [276, 57] width 204 height 317
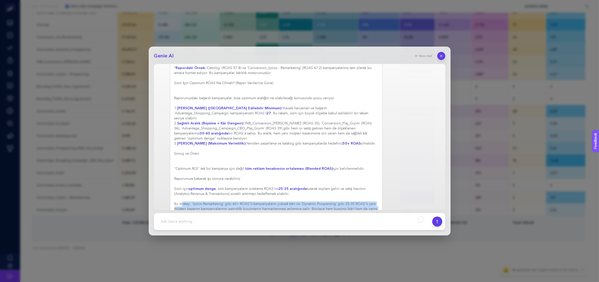
drag, startPoint x: 182, startPoint y: 189, endPoint x: 309, endPoint y: 201, distance: 127.6
click at [309, 201] on div "Çok doğru ve stratejik bir noktaya değindiniz. Sadece en yüksek ROI (veya ROAS)…" at bounding box center [276, 57] width 204 height 317
click at [284, 203] on div "Çok doğru ve stratejik bir noktaya değindiniz. Sadece en yüksek ROI (veya ROAS)…" at bounding box center [276, 58] width 213 height 326
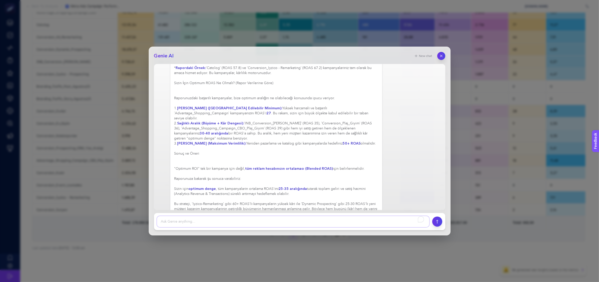
click at [236, 218] on textarea "To enrich screen reader interactions, please activate Accessibility in Grammarl…" at bounding box center [293, 221] width 272 height 11
type textarea "Teşekkürler. Perakende kadın iç giyim sektöründe diğer markaların nasıl bir ROI…"
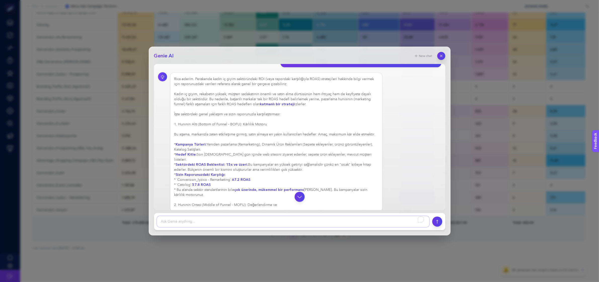
scroll to position [938, 0]
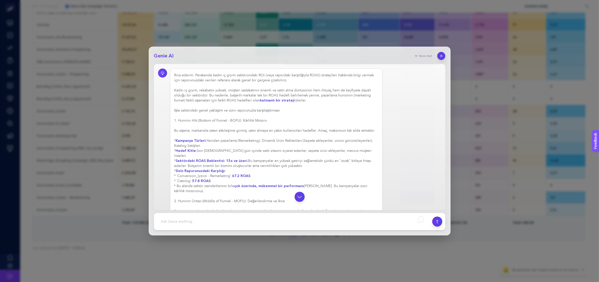
drag, startPoint x: 217, startPoint y: 86, endPoint x: 301, endPoint y: 84, distance: 83.8
click at [298, 84] on div "Rica ederim. Perakende kadın iç giyim sektöründeki ROI (veya rapordaki karşılığ…" at bounding box center [276, 199] width 204 height 252
click at [309, 86] on div "Rica ederim. Perakende kadın iç giyim sektöründeki ROI (veya rapordaki karşılığ…" at bounding box center [276, 201] width 204 height 257
drag, startPoint x: 187, startPoint y: 97, endPoint x: 279, endPoint y: 95, distance: 92.4
click at [279, 95] on div "Rica ederim. Perakende kadın iç giyim sektöründeki ROI (veya rapordaki karşılığ…" at bounding box center [276, 209] width 204 height 272
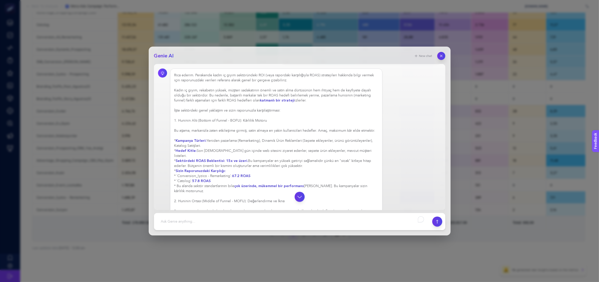
click at [286, 98] on div "Rica ederim. Perakende kadın iç giyim sektöründeki ROI (veya rapordaki karşılığ…" at bounding box center [276, 211] width 204 height 277
click at [269, 109] on div "Rica ederim. Perakende kadın iç giyim sektöründeki ROI (veya rapordaki karşılığ…" at bounding box center [276, 239] width 204 height 332
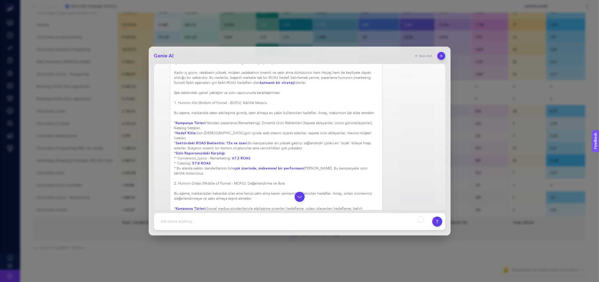
scroll to position [969, 0]
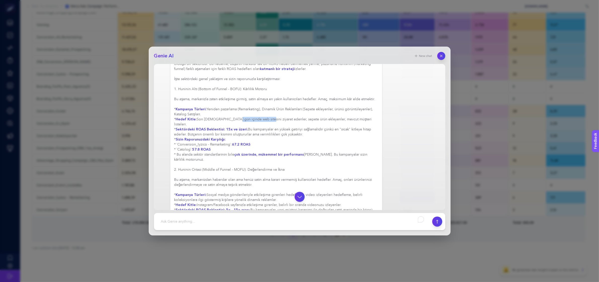
drag, startPoint x: 232, startPoint y: 108, endPoint x: 267, endPoint y: 109, distance: 35.5
click at [262, 108] on div "Rica ederim. Perakende kadın iç giyim sektöründeki ROI (veya rapordaki karşılığ…" at bounding box center [276, 219] width 204 height 357
drag, startPoint x: 275, startPoint y: 110, endPoint x: 285, endPoint y: 110, distance: 9.6
click at [279, 110] on div "Rica ederim. Perakende kadın iç giyim sektöründeki ROI (veya rapordaki karşılığ…" at bounding box center [276, 219] width 204 height 357
click at [192, 117] on strong "Hedef Kitle:" at bounding box center [186, 119] width 21 height 5
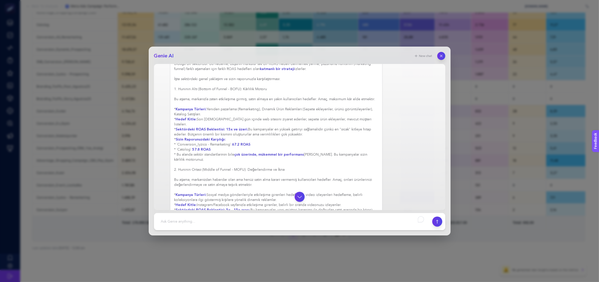
drag, startPoint x: 197, startPoint y: 141, endPoint x: 357, endPoint y: 143, distance: 160.5
click at [357, 143] on div "Rica ederim. Perakende kadın iç giyim sektöründeki ROI (veya rapordaki karşılığ…" at bounding box center [276, 219] width 204 height 357
click at [354, 167] on h3 "2. Huninin Ortası (Middle of Funnel - MOFU): Değerlendirme ve İkna" at bounding box center [276, 169] width 204 height 5
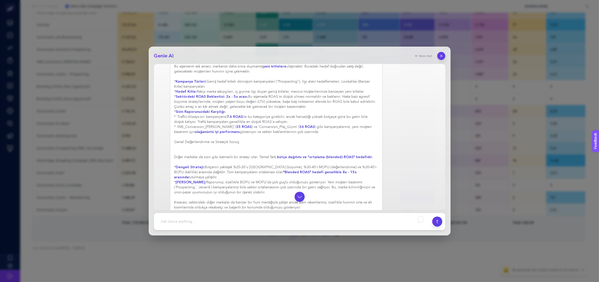
scroll to position [1146, 0]
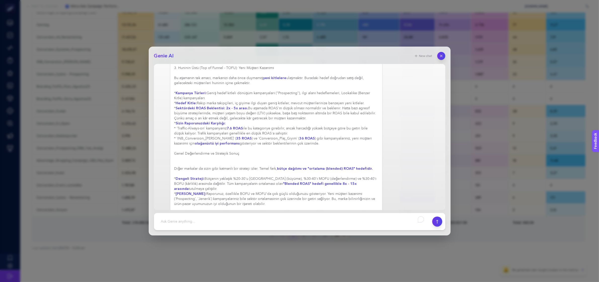
drag, startPoint x: 207, startPoint y: 173, endPoint x: 338, endPoint y: 186, distance: 131.3
click at [338, 186] on div "Rica ederim. Perakende kadın iç giyim sektöründeki ROI (veya rapordaki karşılığ…" at bounding box center [276, 42] width 204 height 357
click at [293, 187] on div "Rica ederim. Perakende kadın iç giyim sektöründeki ROI (veya rapordaki karşılığ…" at bounding box center [276, 42] width 204 height 357
drag, startPoint x: 313, startPoint y: 179, endPoint x: 328, endPoint y: 180, distance: 15.1
click at [325, 179] on div "Rica ederim. Perakende kadın iç giyim sektöründeki ROI (veya rapordaki karşılığ…" at bounding box center [276, 42] width 204 height 357
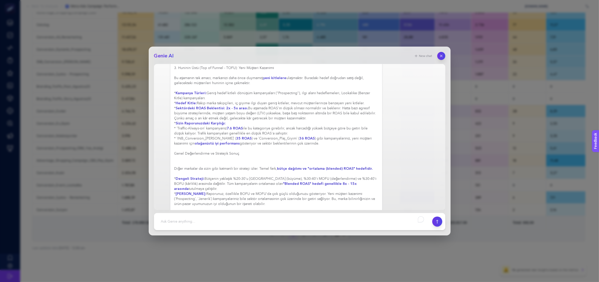
click at [330, 181] on div "Rica ederim. Perakende kadın iç giyim sektöründeki ROI (veya rapordaki karşılığ…" at bounding box center [276, 42] width 204 height 357
drag, startPoint x: 181, startPoint y: 192, endPoint x: 316, endPoint y: 197, distance: 135.0
click at [316, 197] on div "Rica ederim. Perakende kadın iç giyim sektöründeki ROI (veya rapordaki karşılığ…" at bounding box center [276, 42] width 204 height 357
click at [314, 197] on div "Rica ederim. Perakende kadın iç giyim sektöründeki ROI (veya rapordaki karşılığ…" at bounding box center [276, 42] width 204 height 357
click at [260, 202] on div "Rica ederim. Perakende kadın iç giyim sektöründeki ROI (veya rapordaki karşılığ…" at bounding box center [276, 43] width 213 height 366
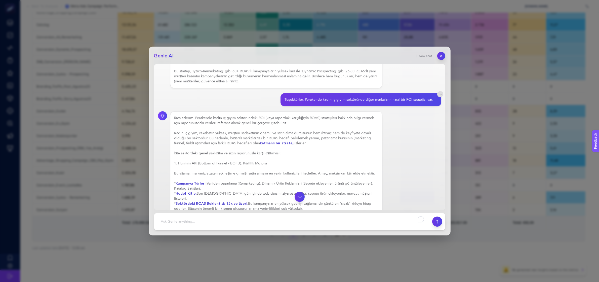
scroll to position [832, 0]
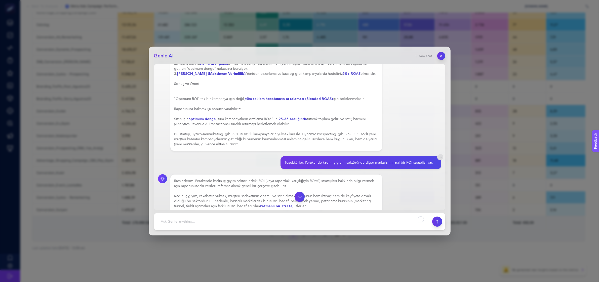
click at [314, 160] on div "Teşekkürler. Perakende kadın iç giyim sektöründe diğer markaların nasıl bir ROI…" at bounding box center [359, 162] width 148 height 5
click at [231, 156] on div "Teşekkürler. Perakende kadın iç giyim sektöründe diğer markaların nasıl bir ROI…" at bounding box center [299, 162] width 283 height 13
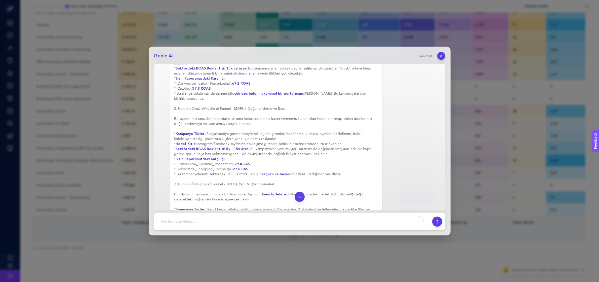
scroll to position [1021, 0]
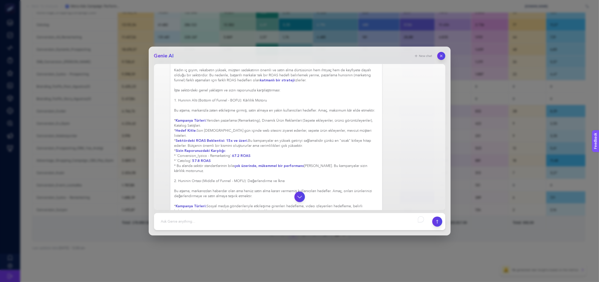
click at [296, 197] on icon "button" at bounding box center [299, 196] width 6 height 6
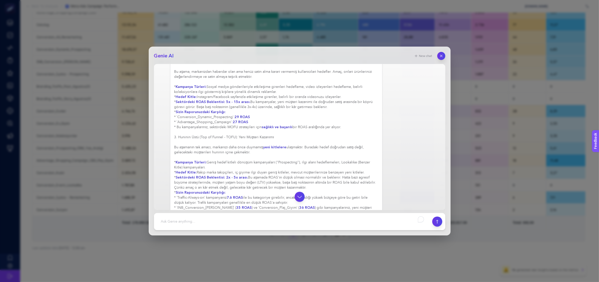
scroll to position [1146, 0]
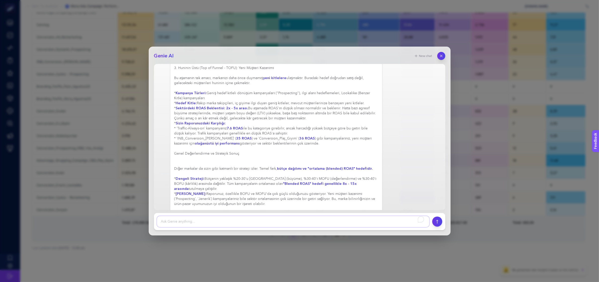
click at [229, 217] on textarea "To enrich screen reader interactions, please activate Accessibility in Grammarl…" at bounding box center [293, 221] width 272 height 11
type textarea "G"
type textarea "Teşekkürler. Google kampanyaları özelindeki ROI stratejileri nasıl?"
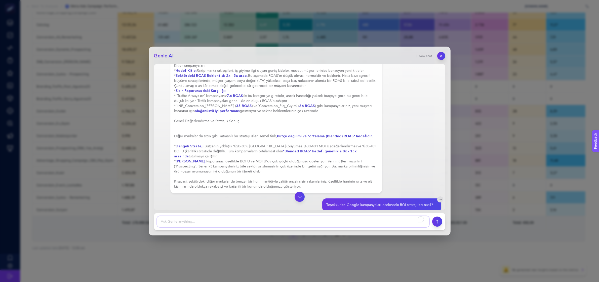
scroll to position [1184, 0]
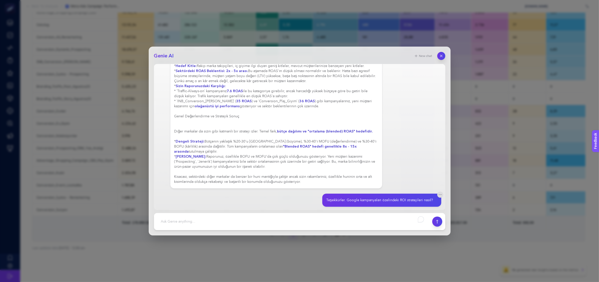
click at [212, 216] on div "Text is not related to the report." at bounding box center [199, 218] width 51 height 5
click at [315, 212] on div "Text is not related to the report." at bounding box center [299, 219] width 283 height 14
click at [367, 197] on div "Teşekkürler. Google kampanyaları özelindeki ROI stratejileri nasıl?" at bounding box center [379, 199] width 107 height 5
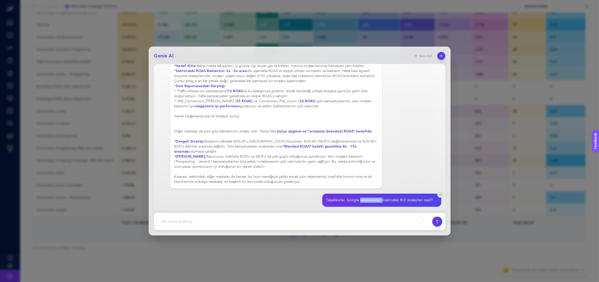
click at [367, 197] on div "Teşekkürler. Google kampanyaları özelindeki ROI stratejileri nasıl?" at bounding box center [379, 199] width 107 height 5
click at [353, 212] on div "Text is not related to the report." at bounding box center [299, 219] width 283 height 14
click at [358, 197] on div "Teşekkürler. Google kampanyaları özelindeki ROI stratejileri nasıl?" at bounding box center [379, 199] width 107 height 5
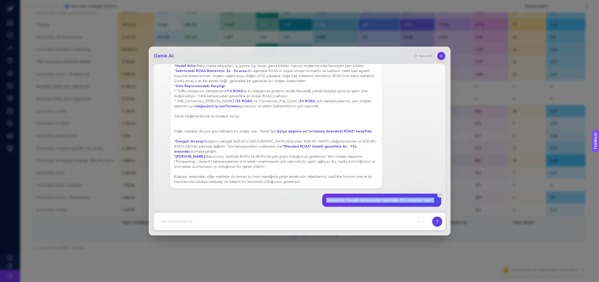
click at [358, 197] on div "Teşekkürler. Google kampanyaları özelindeki ROI stratejileri nasıl?" at bounding box center [379, 199] width 107 height 5
click at [354, 212] on div "Text is not related to the report." at bounding box center [299, 219] width 283 height 14
click at [296, 144] on strong ""Blended ROAS" hedefi genellikle 8x - 15x arasında" at bounding box center [265, 149] width 183 height 10
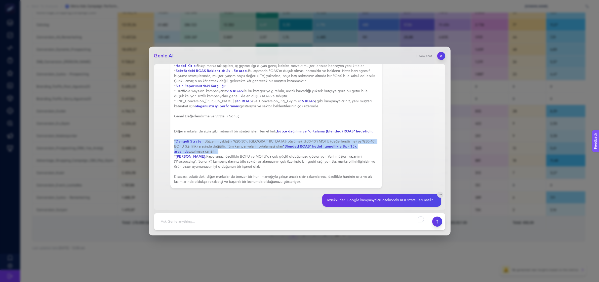
click at [296, 144] on strong ""Blended ROAS" hedefi genellikle 8x - 15x arasında" at bounding box center [265, 149] width 183 height 10
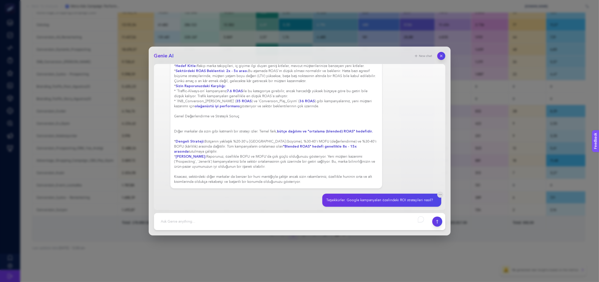
click at [293, 149] on div "Rica ederim. Perakende kadın iç giyim sektöründeki ROI (veya rapordaki karşılığ…" at bounding box center [276, 5] width 204 height 357
click at [291, 159] on div "Rica ederim. Perakende kadın iç giyim sektöründeki ROI (veya rapordaki karşılığ…" at bounding box center [276, 5] width 204 height 357
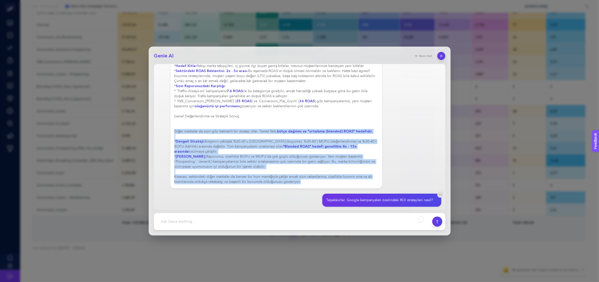
drag, startPoint x: 304, startPoint y: 162, endPoint x: 172, endPoint y: 118, distance: 138.4
click at [172, 118] on div "Rica ederim. Perakende kadın iç giyim sektöründeki ROI (veya rapordaki karşılığ…" at bounding box center [276, 6] width 213 height 366
click at [218, 126] on div "Rica ederim. Perakende kadın iç giyim sektöründeki ROI (veya rapordaki karşılığ…" at bounding box center [276, 5] width 204 height 357
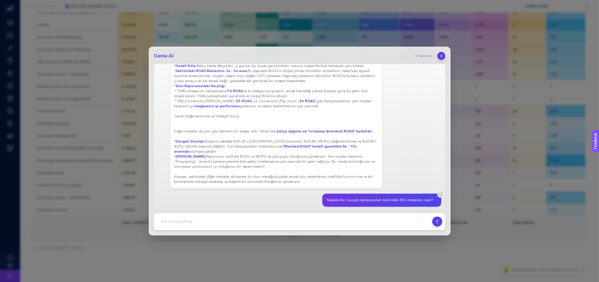
click at [281, 212] on div "Text is not related to the report." at bounding box center [299, 219] width 283 height 14
click at [441, 57] on icon "button" at bounding box center [441, 56] width 4 height 4
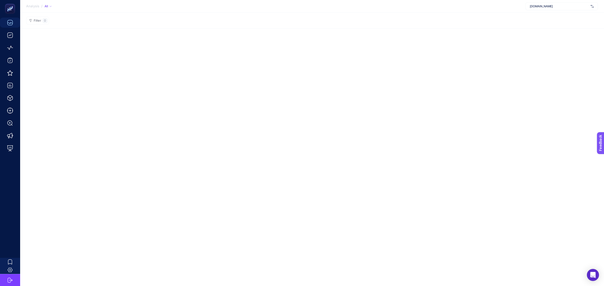
click at [194, 76] on div "Analysis / All [DOMAIN_NAME] Filter 0" at bounding box center [302, 143] width 604 height 286
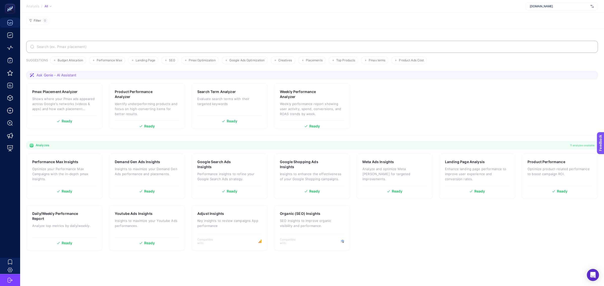
click at [109, 46] on input "Search" at bounding box center [315, 47] width 558 height 4
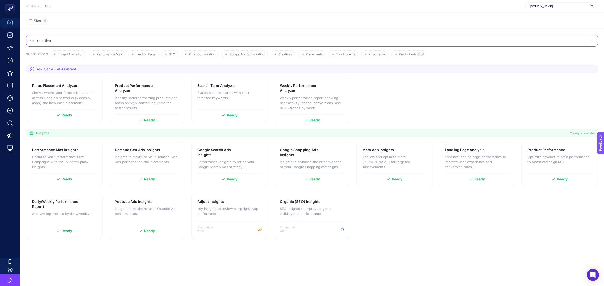
type input "creative"
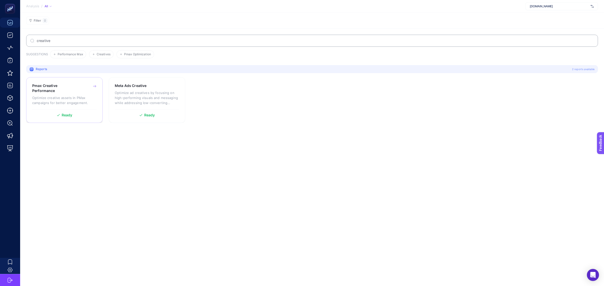
click at [58, 89] on h3 "Pmax Creative Performance" at bounding box center [56, 88] width 48 height 10
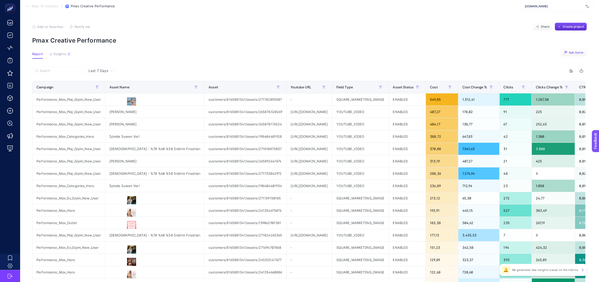
click at [578, 52] on span "Ask Genie" at bounding box center [576, 53] width 15 height 4
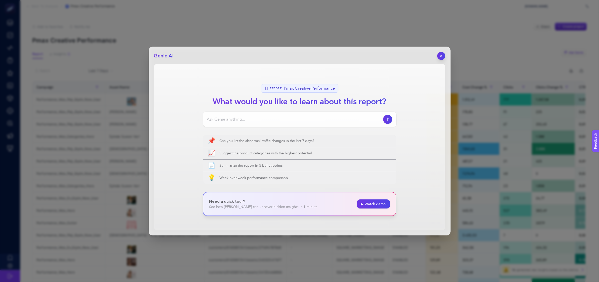
click at [238, 119] on input at bounding box center [294, 119] width 174 height 6
paste input "show me underperforming creatives"
type input "show me underperforming creatives"
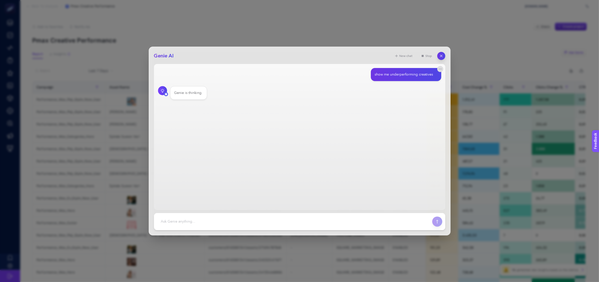
click at [185, 92] on div "Genie is thinking." at bounding box center [188, 92] width 28 height 5
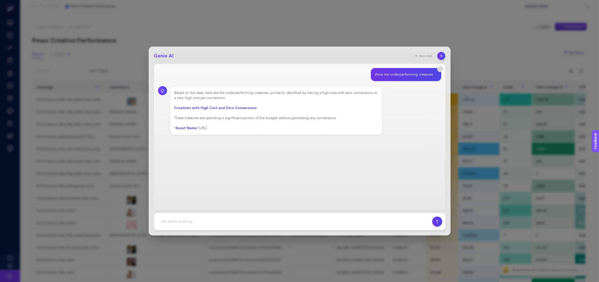
drag, startPoint x: 253, startPoint y: 108, endPoint x: 214, endPoint y: 105, distance: 38.9
click at [214, 105] on div "Based on the data, here are the underperforming creatives, primarily identified…" at bounding box center [276, 110] width 204 height 40
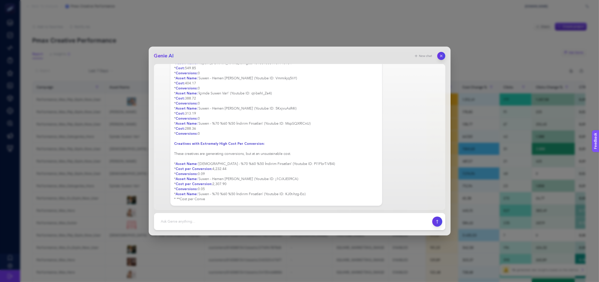
scroll to position [65, 0]
drag, startPoint x: 215, startPoint y: 152, endPoint x: 247, endPoint y: 155, distance: 32.0
click at [247, 155] on div "Based on the data, here are the underperforming creatives, primarily identified…" at bounding box center [276, 115] width 204 height 181
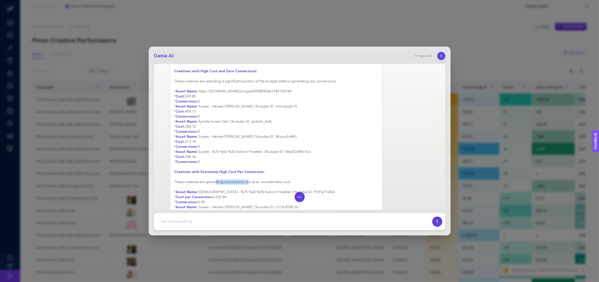
scroll to position [0, 0]
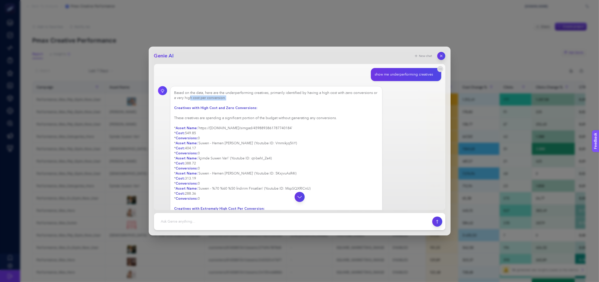
drag, startPoint x: 194, startPoint y: 96, endPoint x: 256, endPoint y: 99, distance: 61.7
click at [256, 99] on div "Based on the data, here are the underperforming creatives, primarily identified…" at bounding box center [276, 180] width 204 height 181
click at [261, 99] on div "Based on the data, here are the underperforming creatives, primarily identified…" at bounding box center [276, 180] width 204 height 181
drag, startPoint x: 198, startPoint y: 107, endPoint x: 247, endPoint y: 111, distance: 48.7
click at [247, 111] on div "Based on the data, here are the underperforming creatives, primarily identified…" at bounding box center [276, 180] width 204 height 181
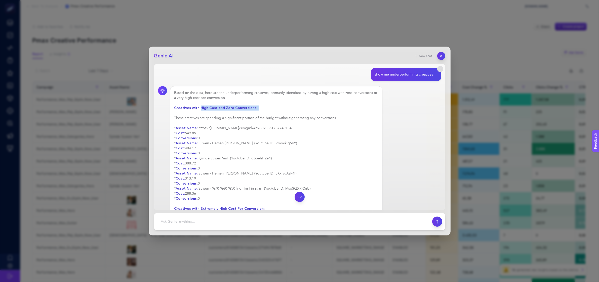
click at [260, 113] on div "Based on the data, here are the underperforming creatives, primarily identified…" at bounding box center [276, 180] width 204 height 181
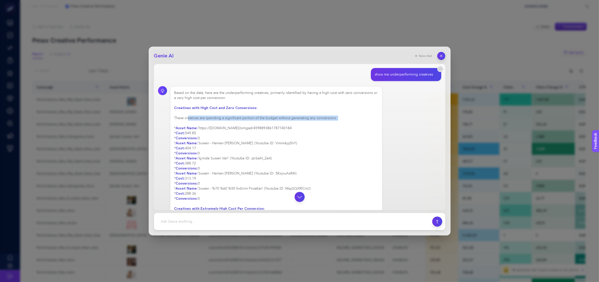
drag, startPoint x: 190, startPoint y: 118, endPoint x: 290, endPoint y: 125, distance: 99.9
click at [290, 125] on div "Based on the data, here are the underperforming creatives, primarily identified…" at bounding box center [276, 180] width 204 height 181
click at [291, 129] on div "Based on the data, here are the underperforming creatives, primarily identified…" at bounding box center [276, 180] width 204 height 181
click at [303, 128] on div "Based on the data, here are the underperforming creatives, primarily identified…" at bounding box center [276, 180] width 204 height 181
drag, startPoint x: 307, startPoint y: 127, endPoint x: 199, endPoint y: 129, distance: 108.2
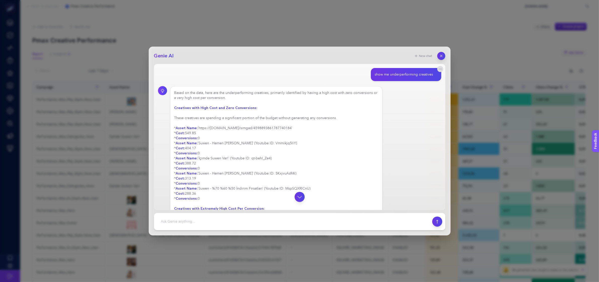
click at [199, 129] on div "Based on the data, here are the underperforming creatives, primarily identified…" at bounding box center [276, 180] width 204 height 181
copy div "https://tpc.googlesyndication.com/simgad/4598893861787740184"
drag, startPoint x: 298, startPoint y: 142, endPoint x: 278, endPoint y: 143, distance: 20.1
click at [278, 143] on div "Based on the data, here are the underperforming creatives, primarily identified…" at bounding box center [276, 180] width 204 height 181
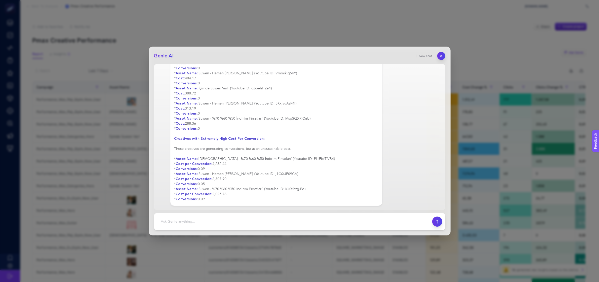
scroll to position [70, 0]
drag, startPoint x: 209, startPoint y: 136, endPoint x: 268, endPoint y: 139, distance: 59.5
click at [268, 139] on div "Based on the data, here are the underperforming creatives, primarily identified…" at bounding box center [276, 110] width 204 height 181
click at [223, 160] on div "Based on the data, here are the underperforming creatives, primarily identified…" at bounding box center [276, 110] width 204 height 181
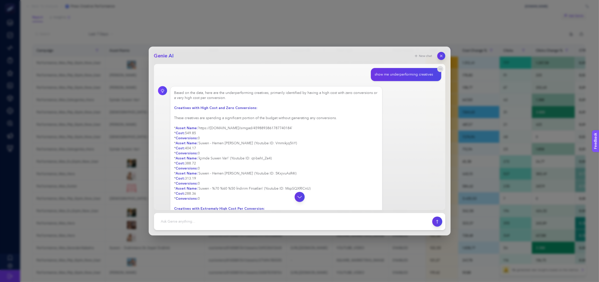
scroll to position [31, 0]
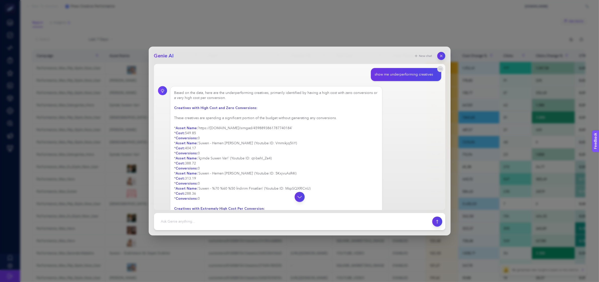
click at [233, 96] on div "Based on the data, here are the underperforming creatives, primarily identified…" at bounding box center [276, 180] width 204 height 181
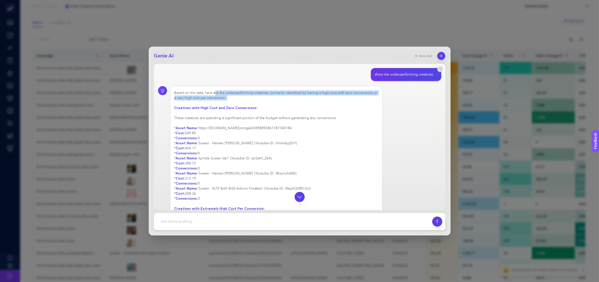
drag, startPoint x: 214, startPoint y: 93, endPoint x: 213, endPoint y: 104, distance: 11.0
click at [213, 104] on div "Based on the data, here are the underperforming creatives, primarily identified…" at bounding box center [276, 180] width 204 height 181
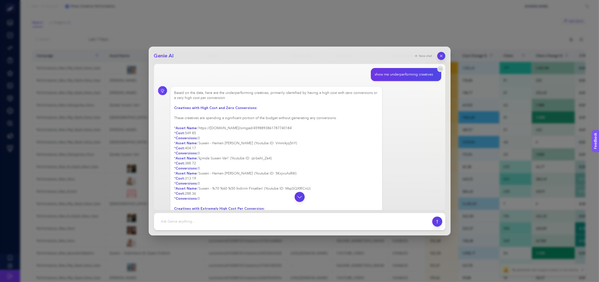
click at [226, 107] on strong "Creatives with High Cost and Zero Conversions:" at bounding box center [215, 107] width 83 height 5
click at [255, 119] on div "Based on the data, here are the underperforming creatives, primarily identified…" at bounding box center [276, 180] width 204 height 181
click at [298, 198] on icon "button" at bounding box center [299, 196] width 6 height 6
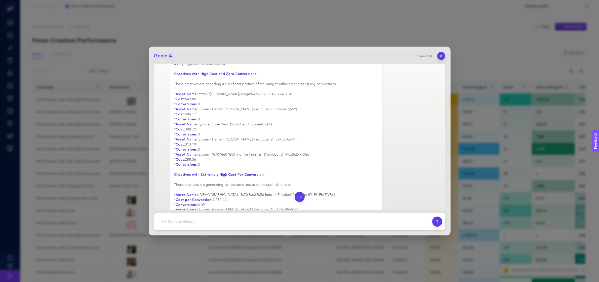
scroll to position [0, 0]
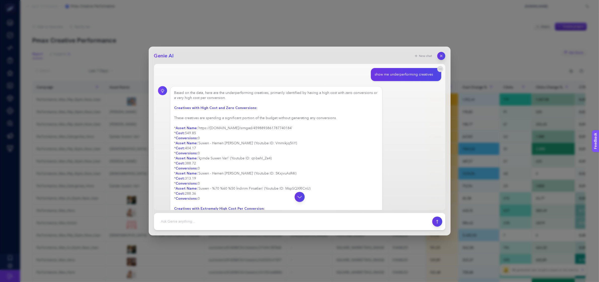
click at [530, 33] on div "Genie AI New chat show me underperforming creatives Based on the data, here are…" at bounding box center [299, 141] width 599 height 282
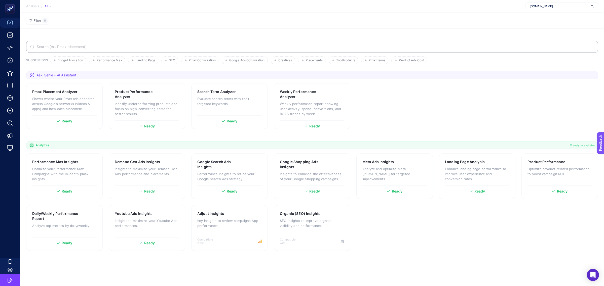
click at [67, 74] on span "Ask Genie - AI Assistant" at bounding box center [56, 75] width 40 height 5
